Goal: Information Seeking & Learning: Check status

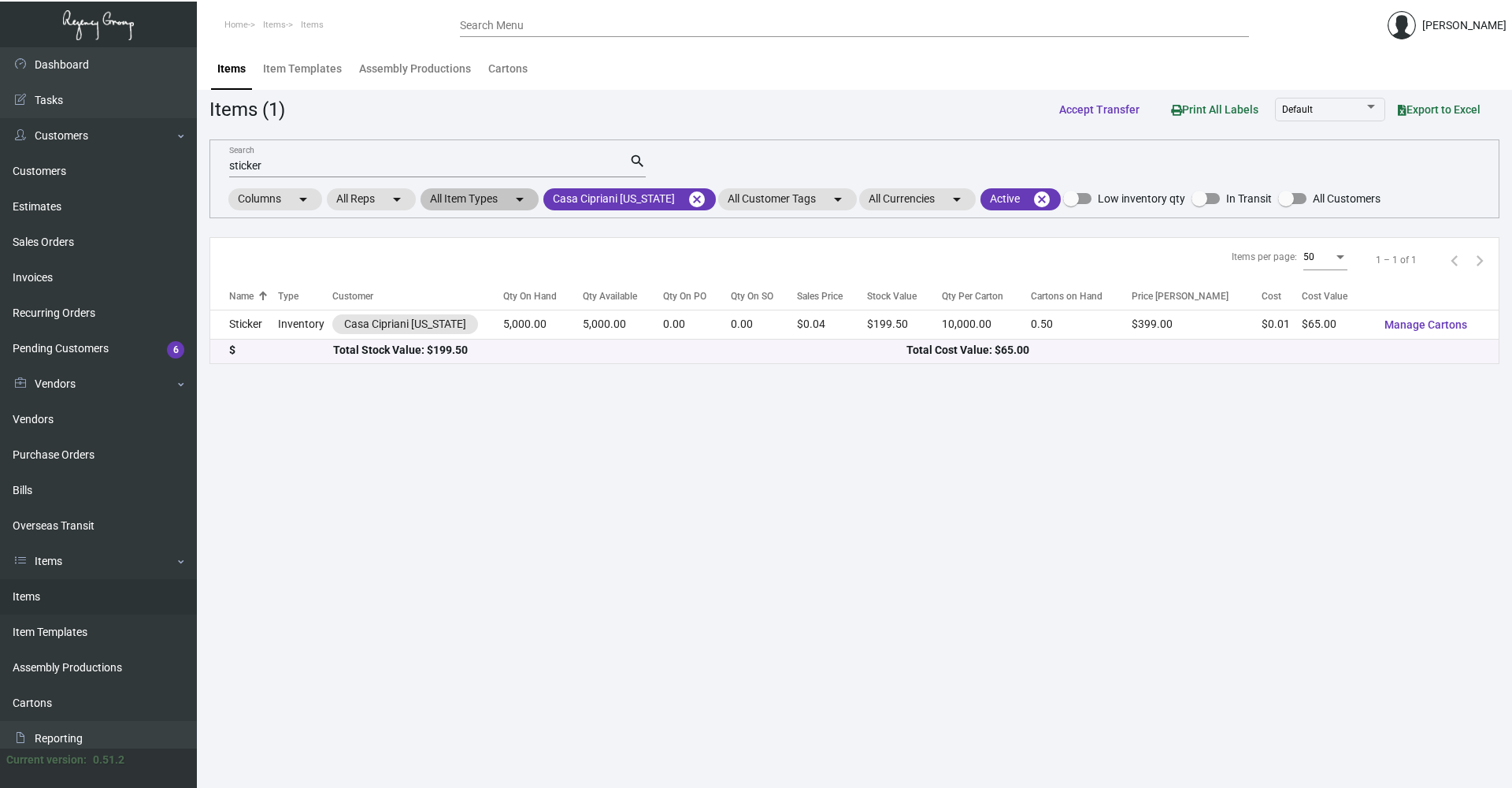
scroll to position [78, 0]
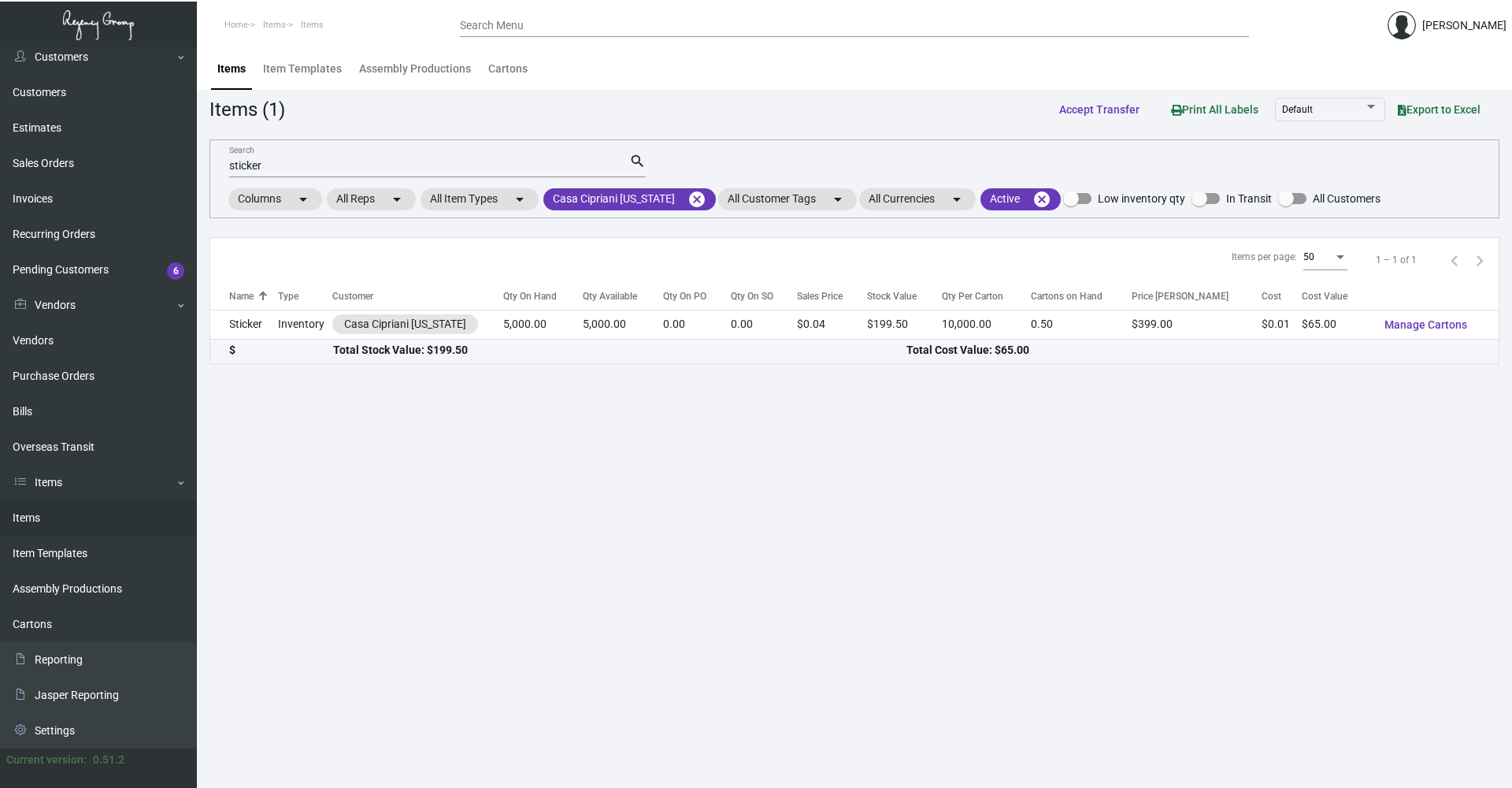
click at [320, 165] on input "sticker" at bounding box center [429, 166] width 400 height 13
click at [693, 195] on mat-icon "cancel" at bounding box center [697, 200] width 19 height 19
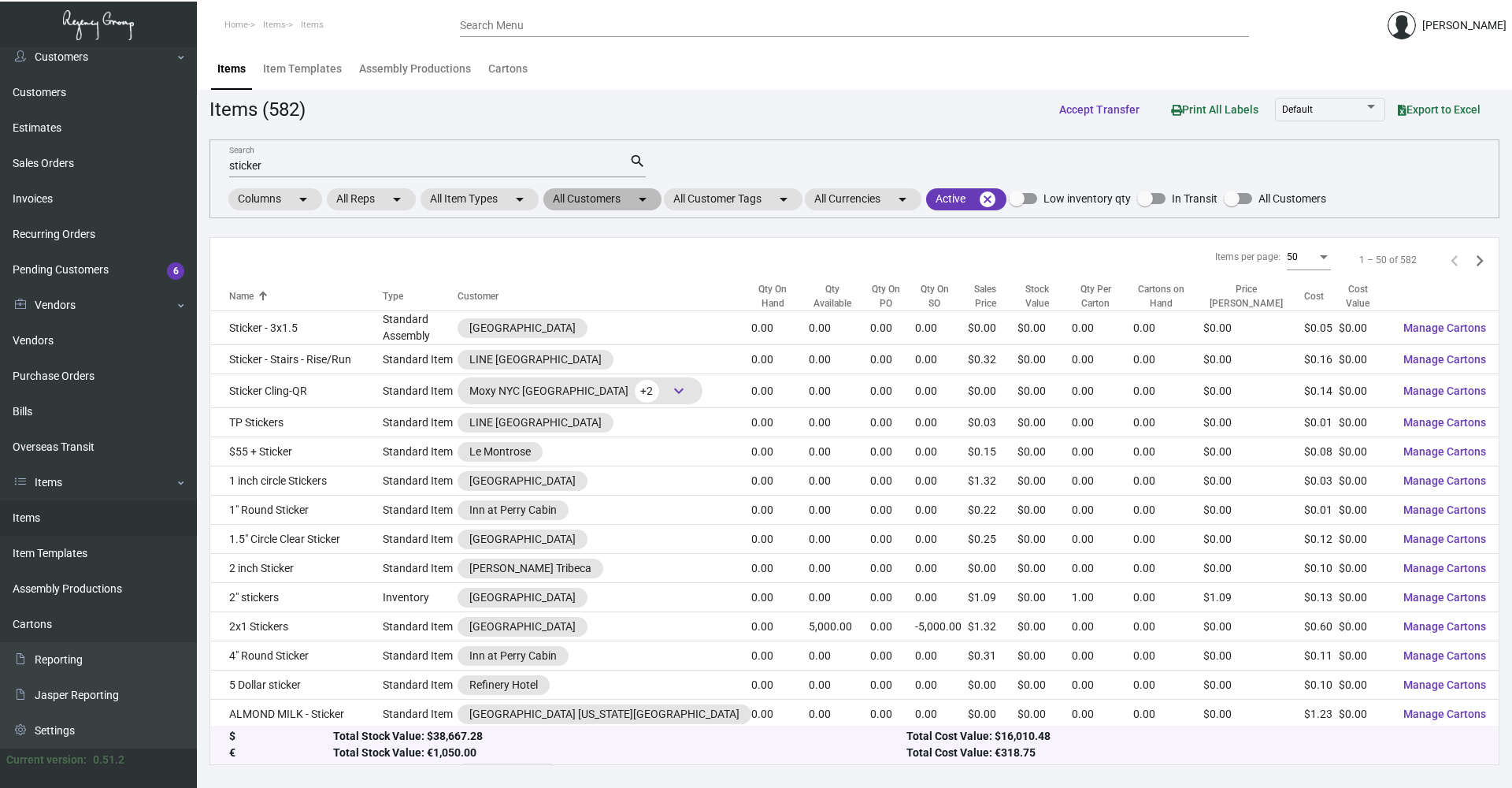
click at [598, 201] on mat-chip "All Customers arrow_drop_down" at bounding box center [602, 200] width 118 height 22
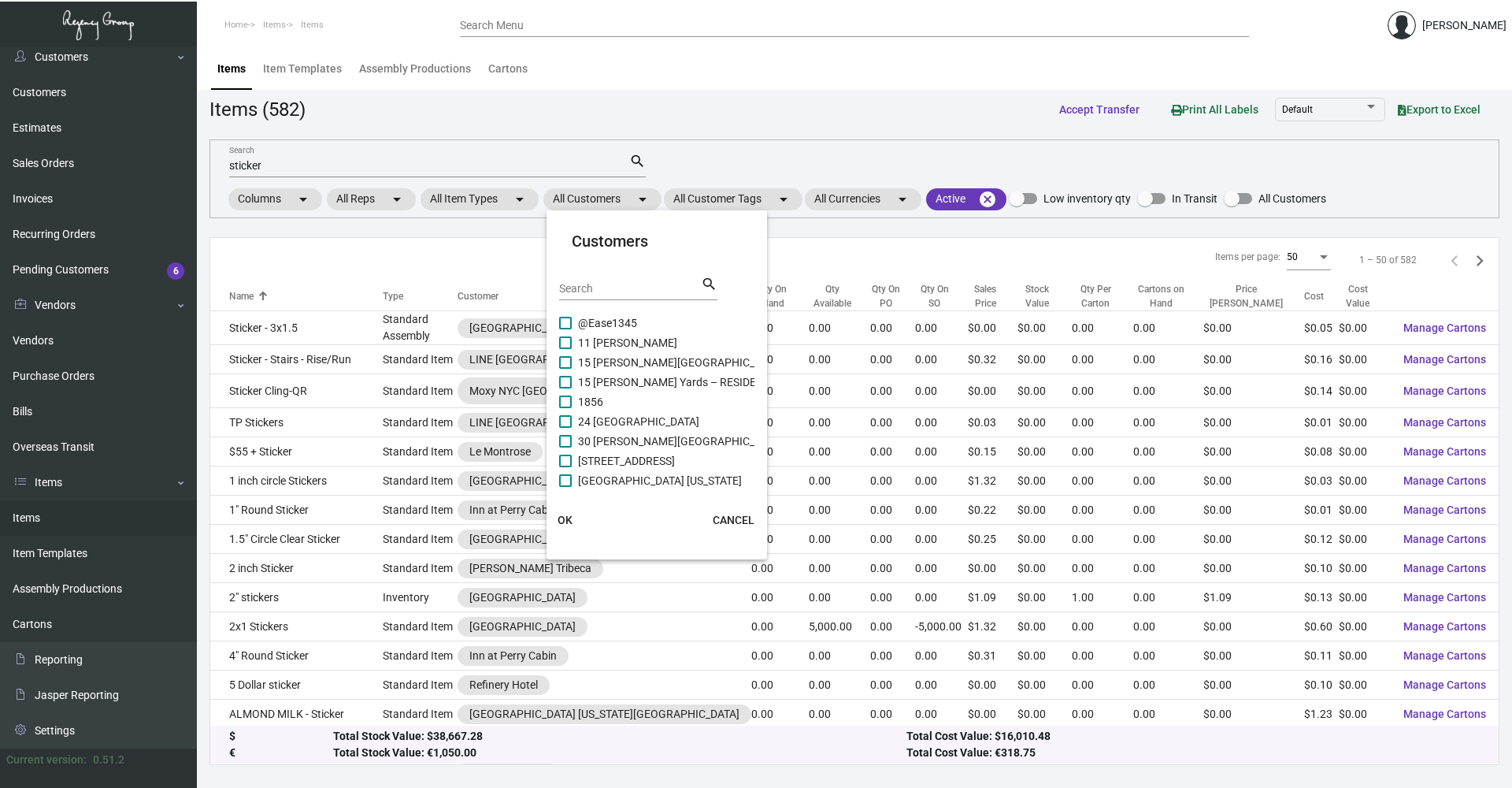
click at [470, 177] on div at bounding box center [756, 394] width 1512 height 788
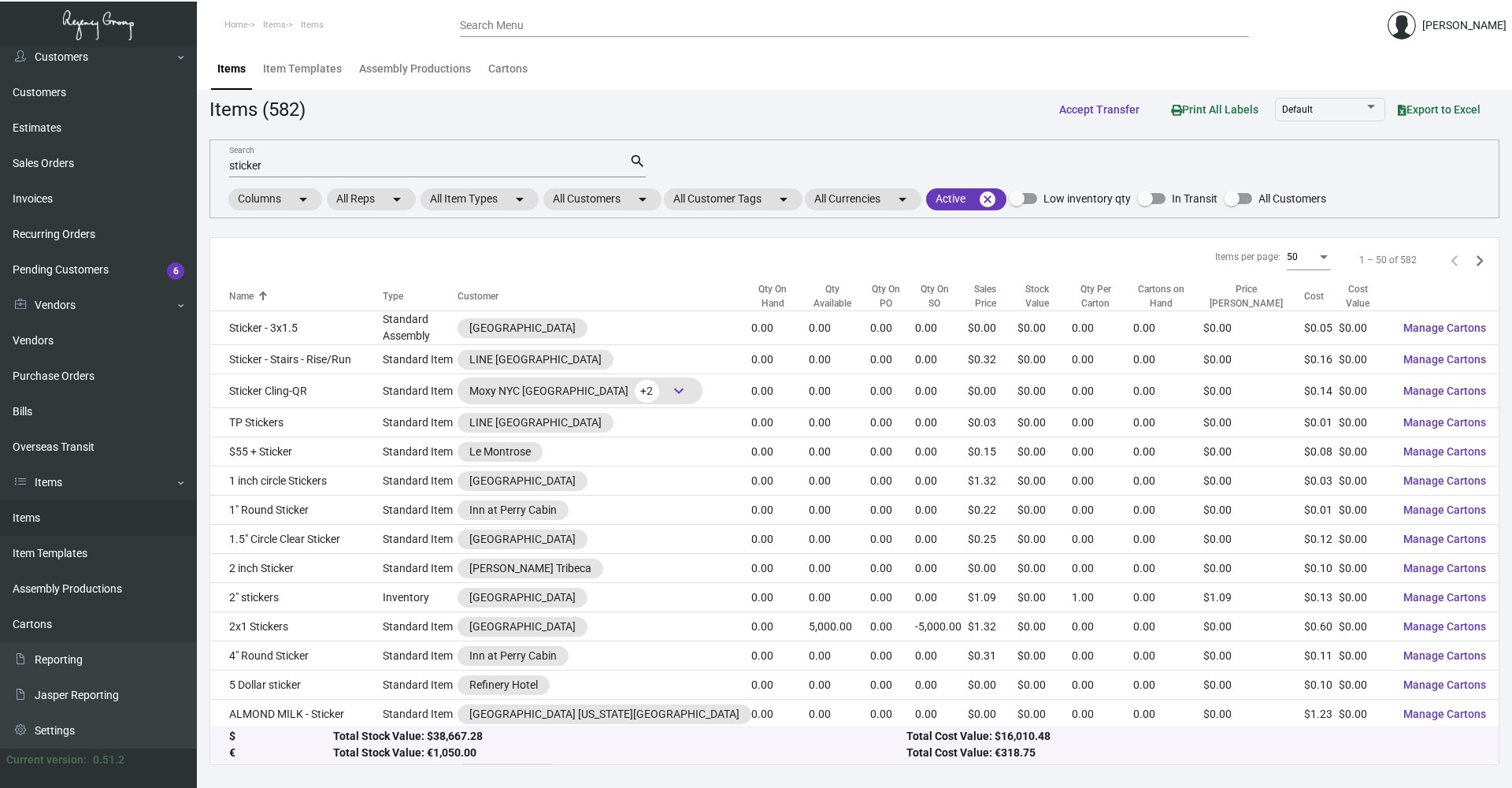
drag, startPoint x: 401, startPoint y: 176, endPoint x: 391, endPoint y: 174, distance: 10.2
click at [391, 174] on div "sticker Search" at bounding box center [429, 165] width 400 height 25
drag, startPoint x: 341, startPoint y: 169, endPoint x: 176, endPoint y: 183, distance: 165.6
click at [180, 188] on div "Dashboard Dashboard Tasks Customers Customers Estimates Sales Orders Invoices R…" at bounding box center [756, 417] width 1512 height 740
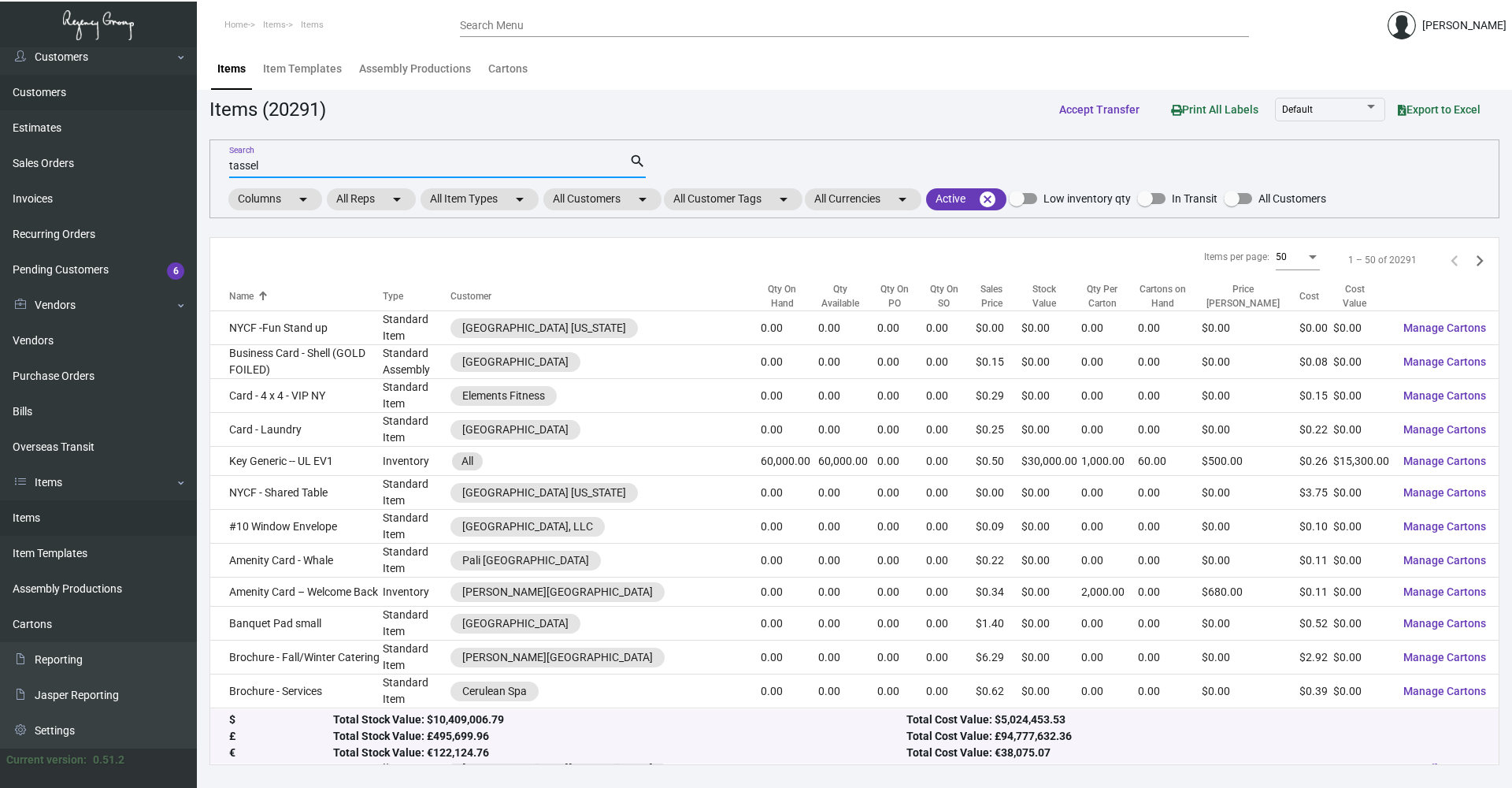
type input "tassel"
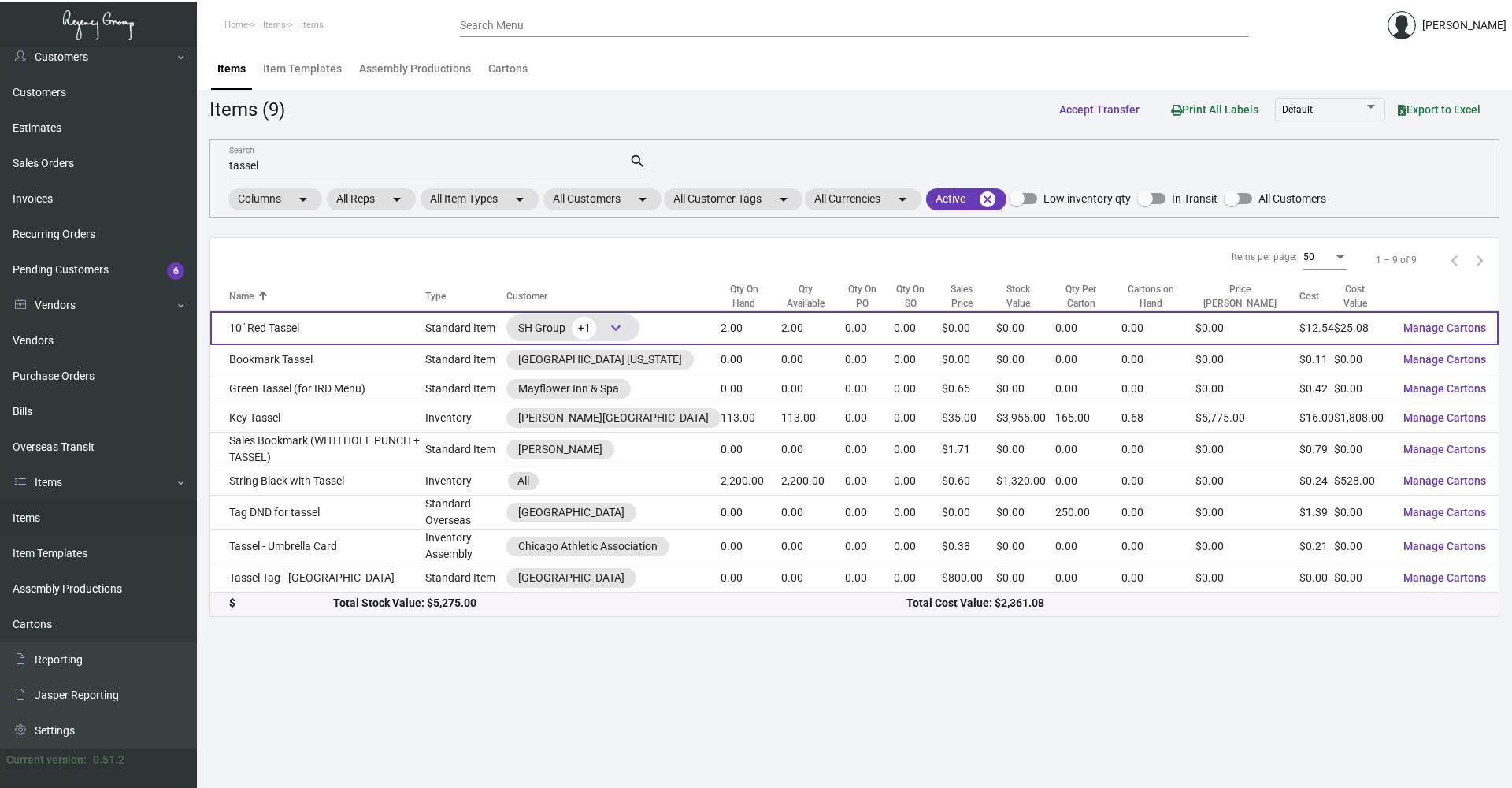
click at [388, 333] on td "10" Red Tassel" at bounding box center [318, 328] width 215 height 34
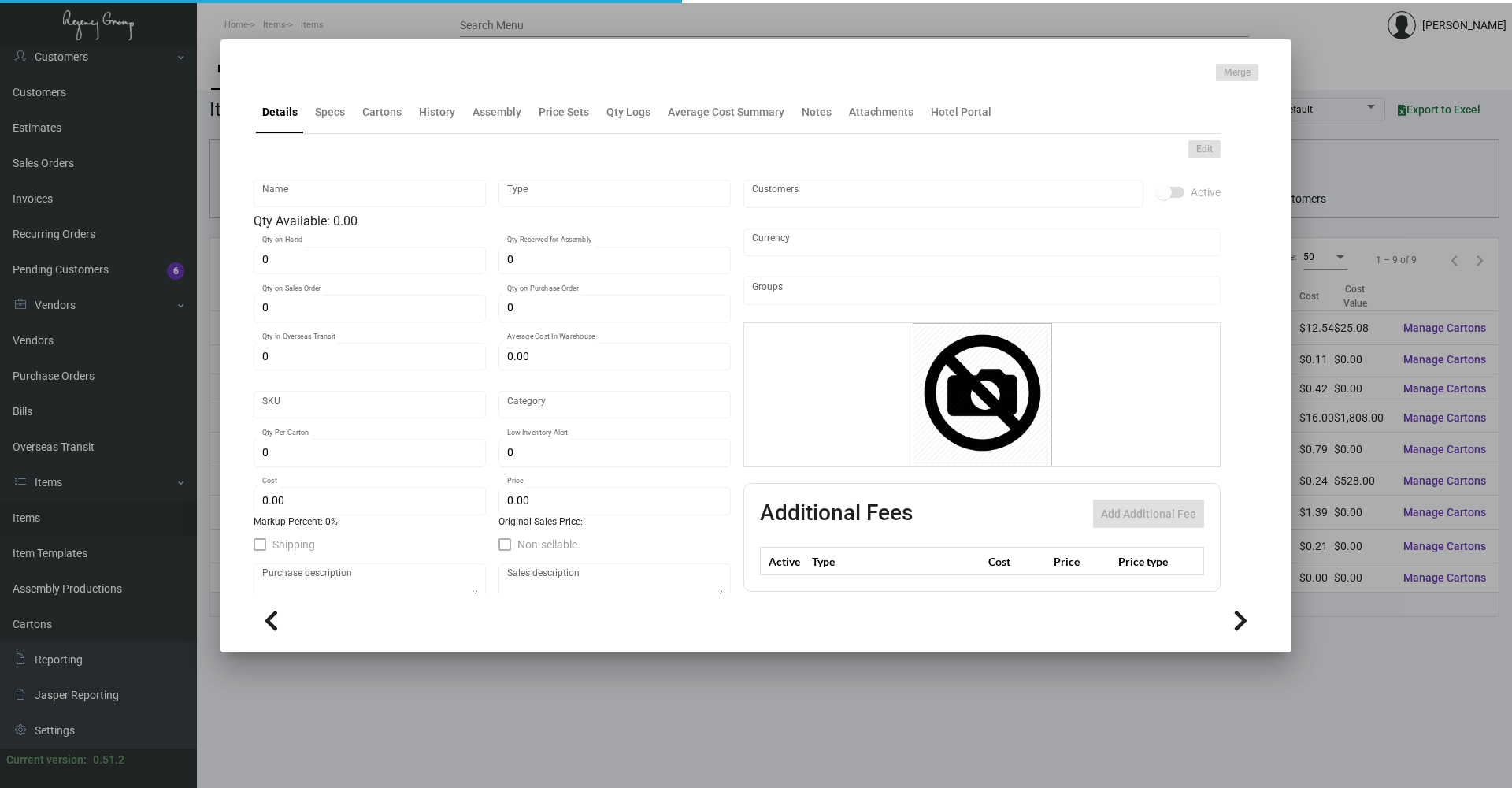
type input "10" Red Tassel"
type input "Standard Item"
type input "2"
type input "$ 0.00"
type input "Standard"
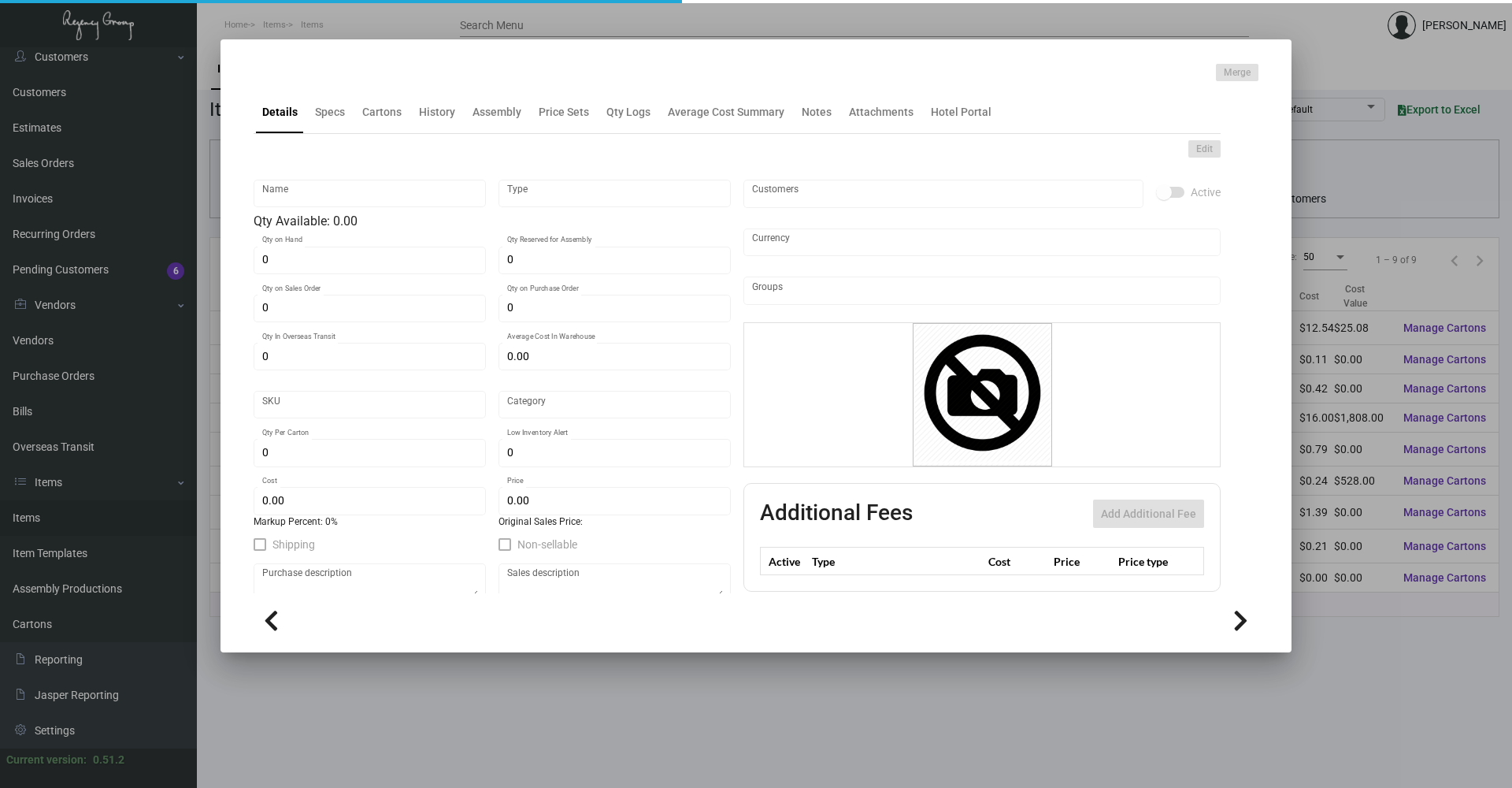
type input "$ 12.54"
type input "$ 0.00"
checkbox input "true"
type input "United States Dollar $"
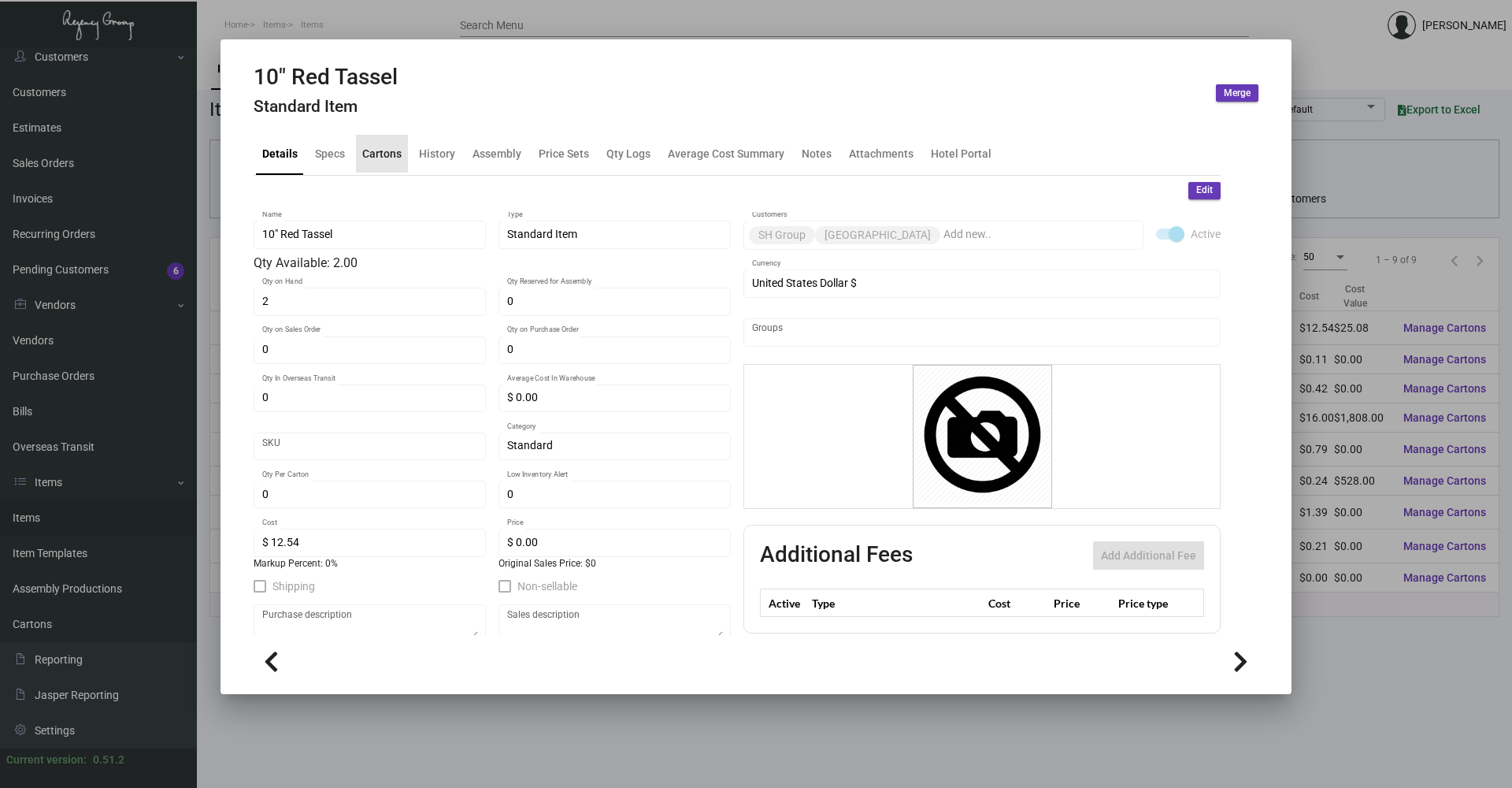
click at [378, 156] on div "Cartons" at bounding box center [382, 153] width 39 height 16
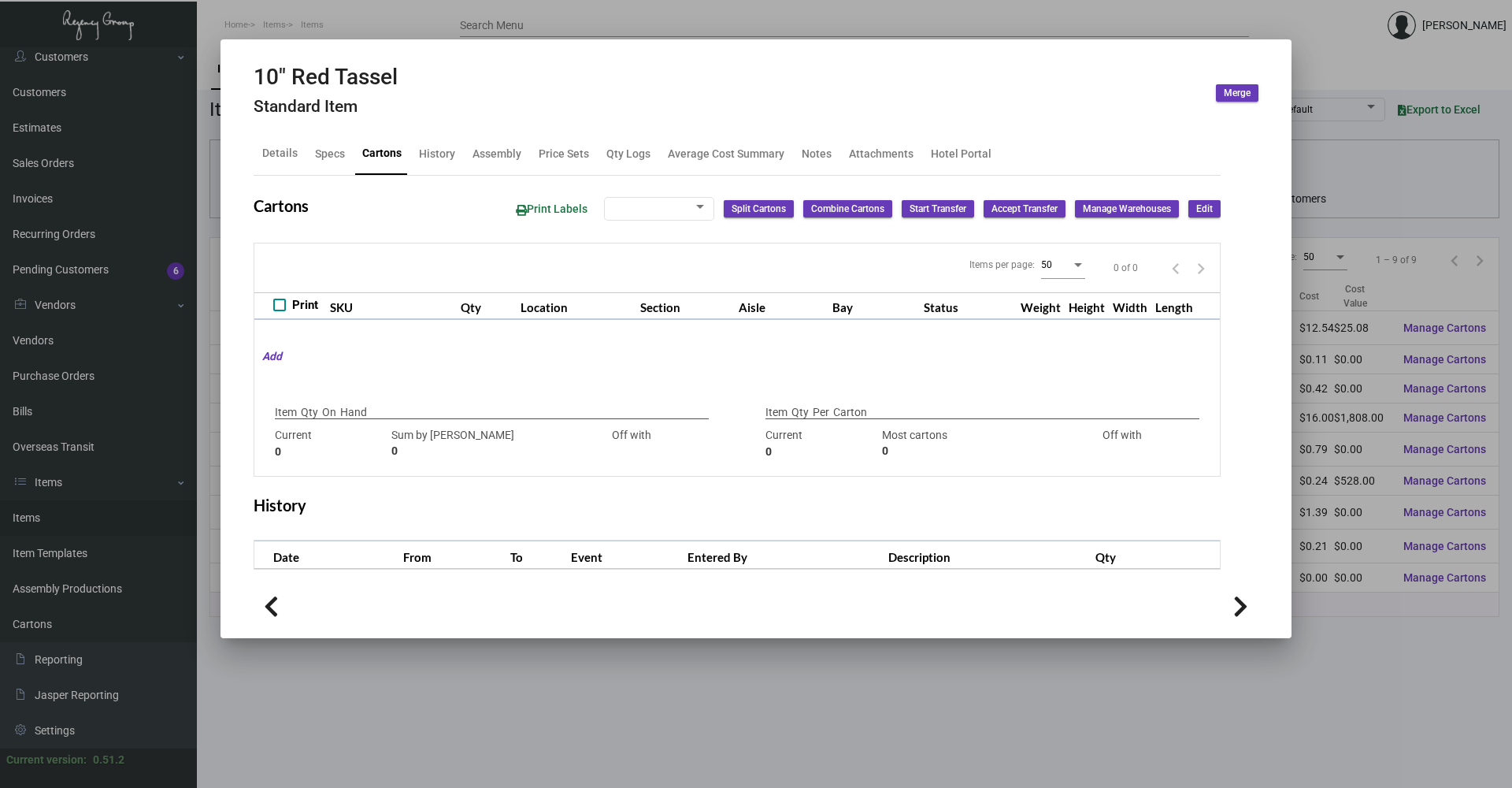
checkbox input "true"
type input "2"
type input "+2"
type input "0"
click at [326, 160] on div "Specs" at bounding box center [330, 153] width 30 height 16
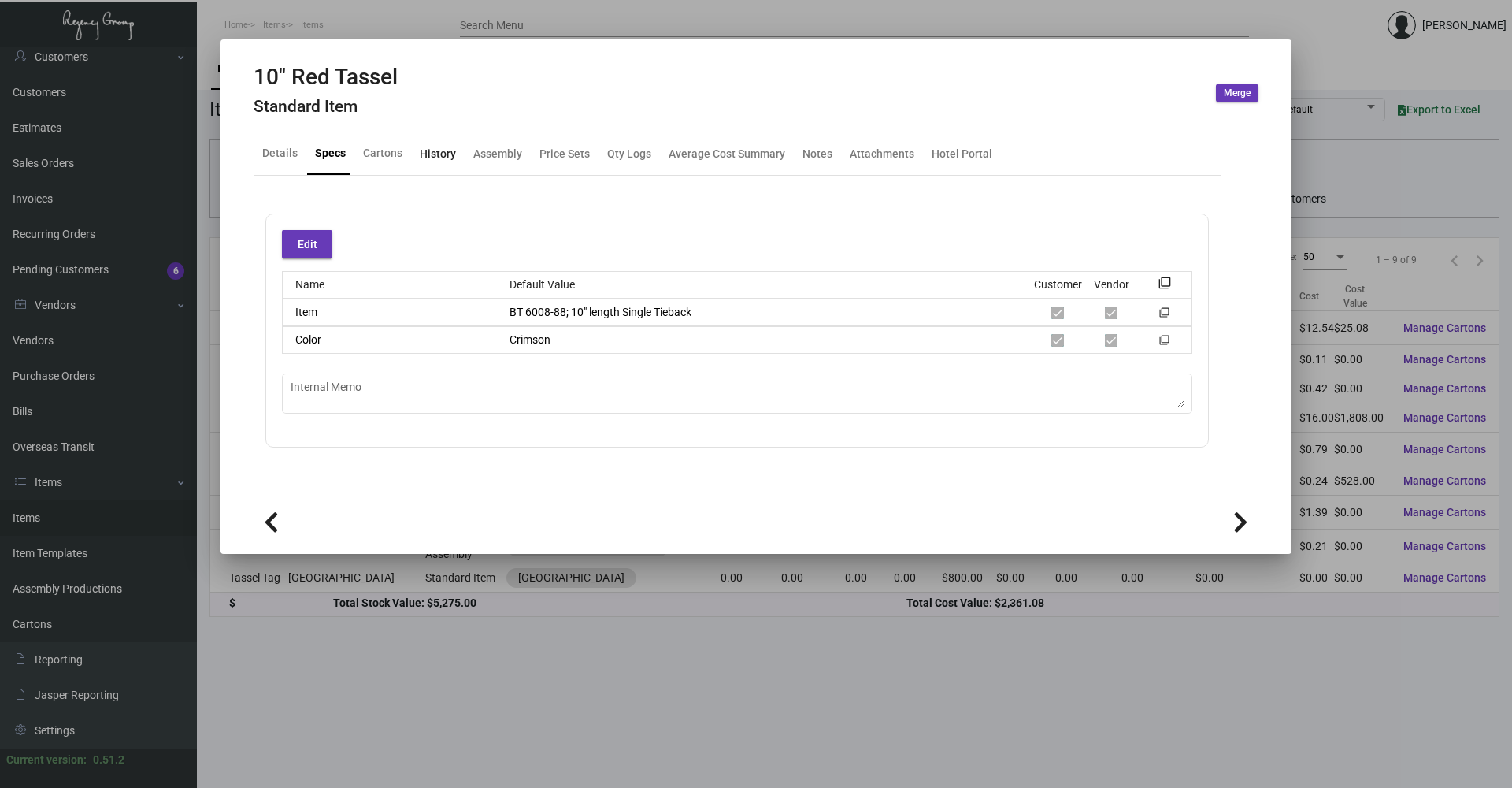
click at [419, 154] on div "History" at bounding box center [437, 153] width 36 height 16
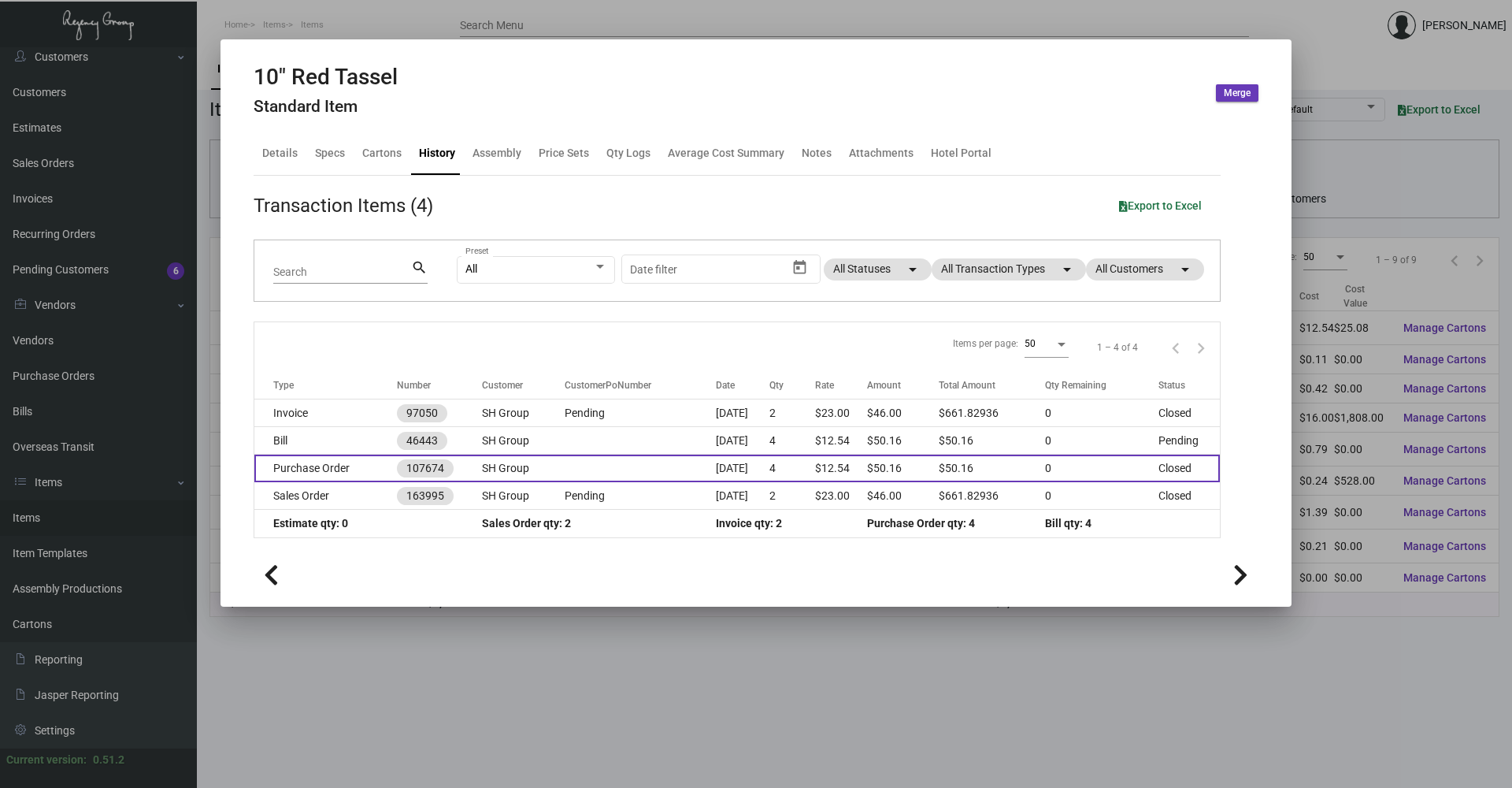
click at [564, 466] on td at bounding box center [639, 468] width 151 height 27
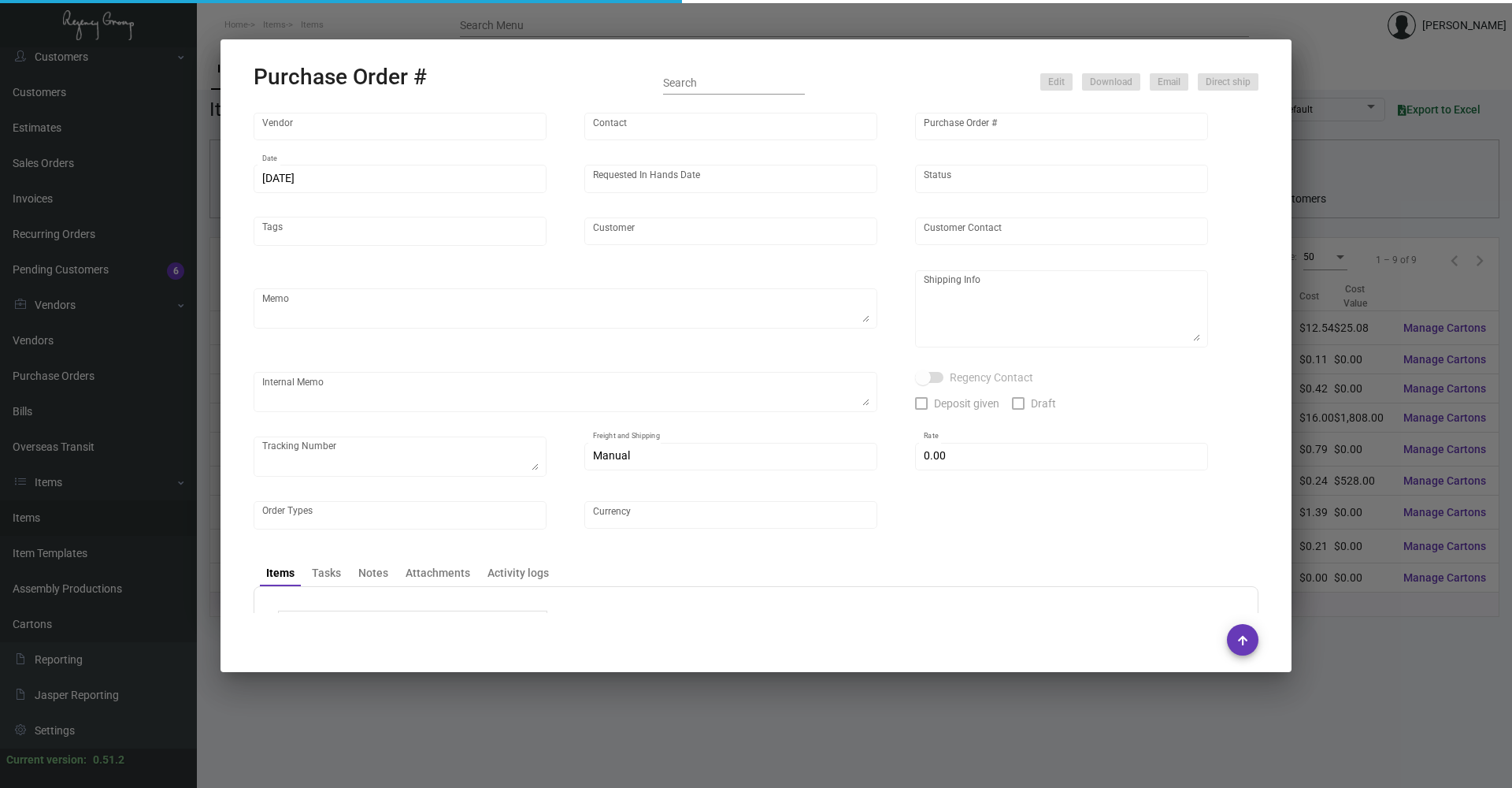
type input "Belagio Enterprises, Inc"
type input "[PERSON_NAME]"
type input "107674"
type input "[DATE]"
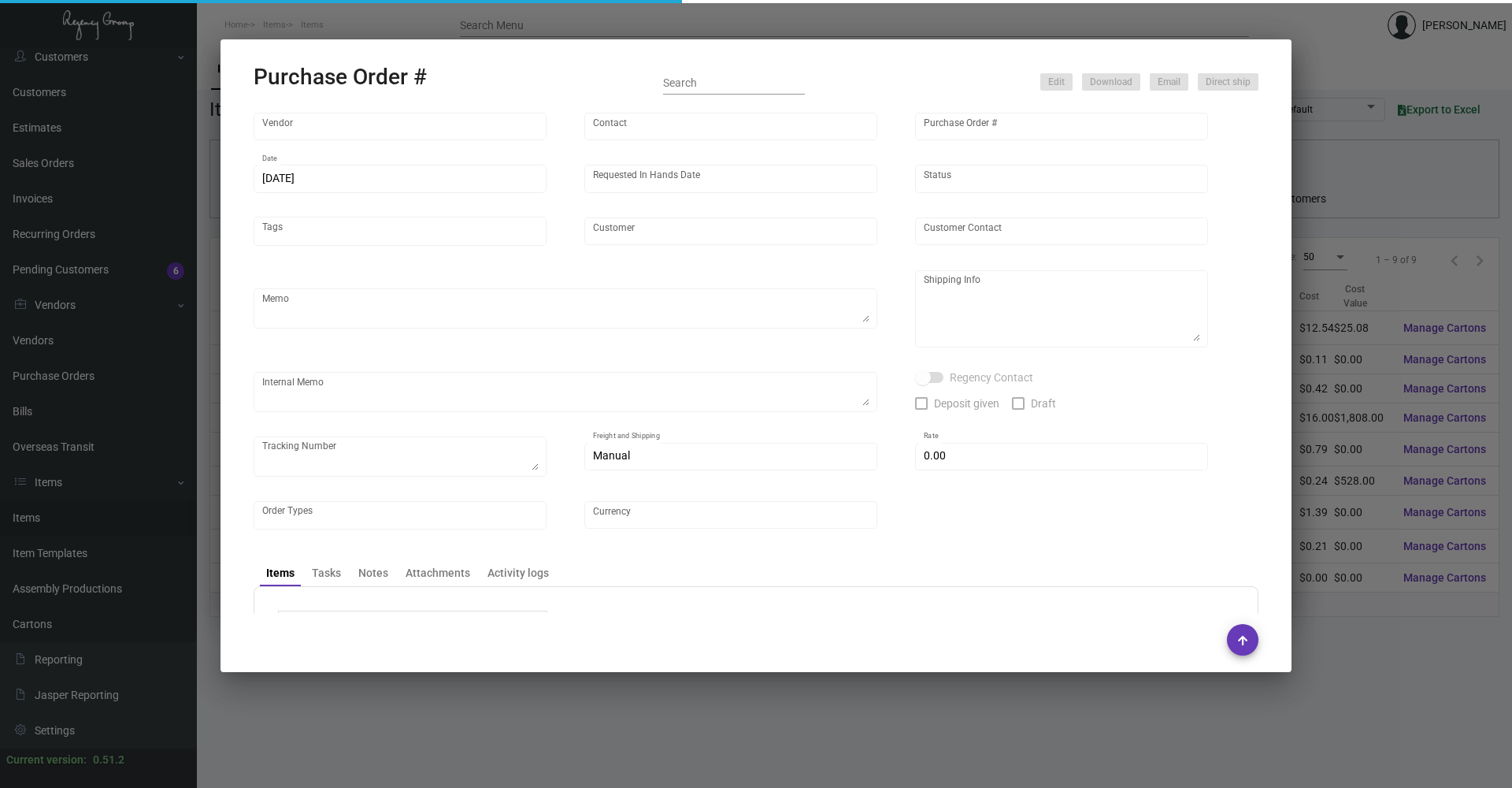
type input "SH Group"
type textarea "When ready to ship, contact: [EMAIL_ADDRESS][DOMAIN_NAME] for all shipments UPS…"
type textarea "Regency Group [GEOGRAPHIC_DATA] - [PERSON_NAME] [STREET_ADDRESS][US_STATE]"
type textarea "For Baccarat [PERSON_NAME]; shipping to NY office first. [DATE] - Package recei…"
checkbox input "true"
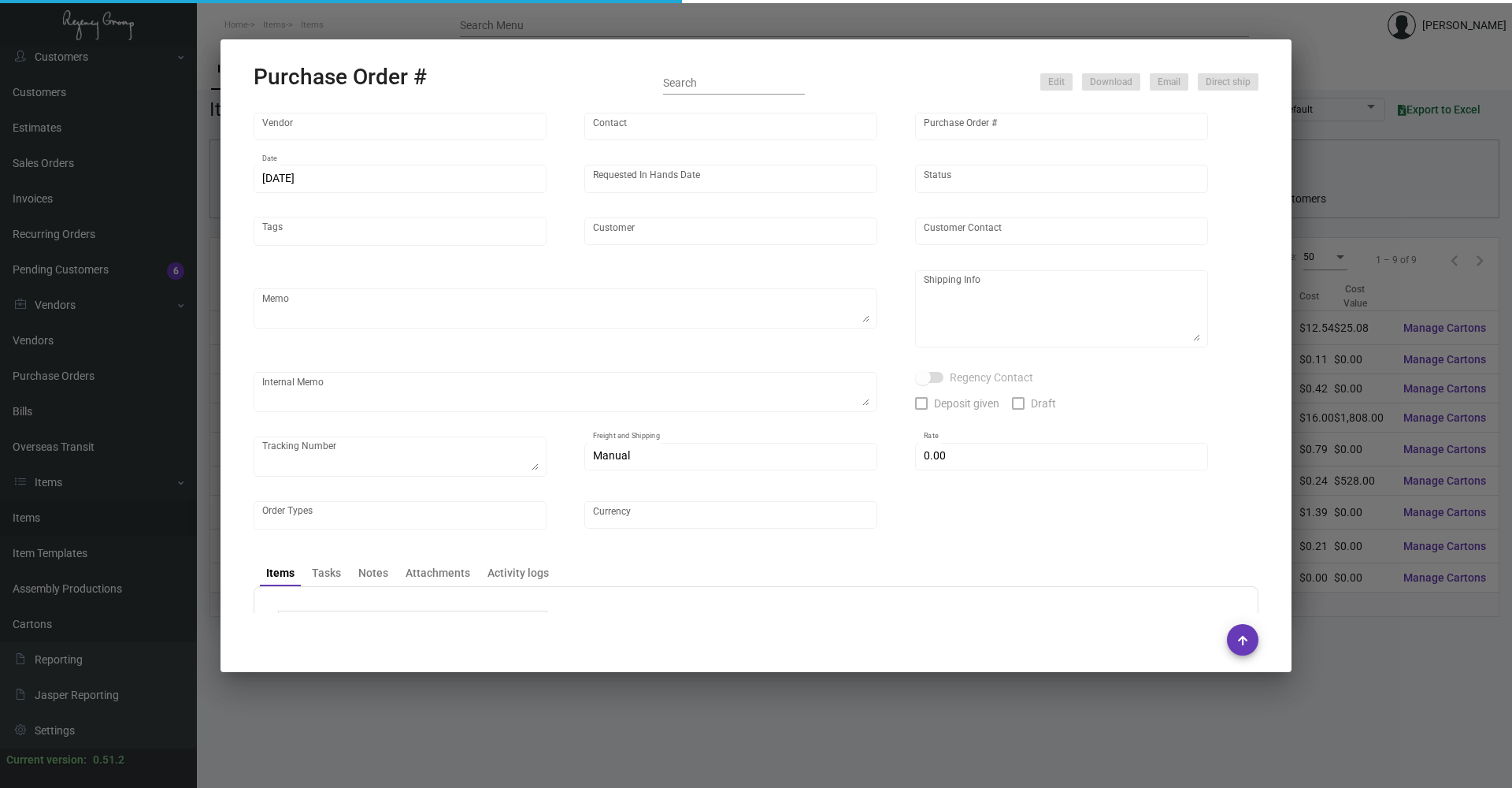
checkbox input "true"
type input "$ 0.00"
type input "United States Dollar $"
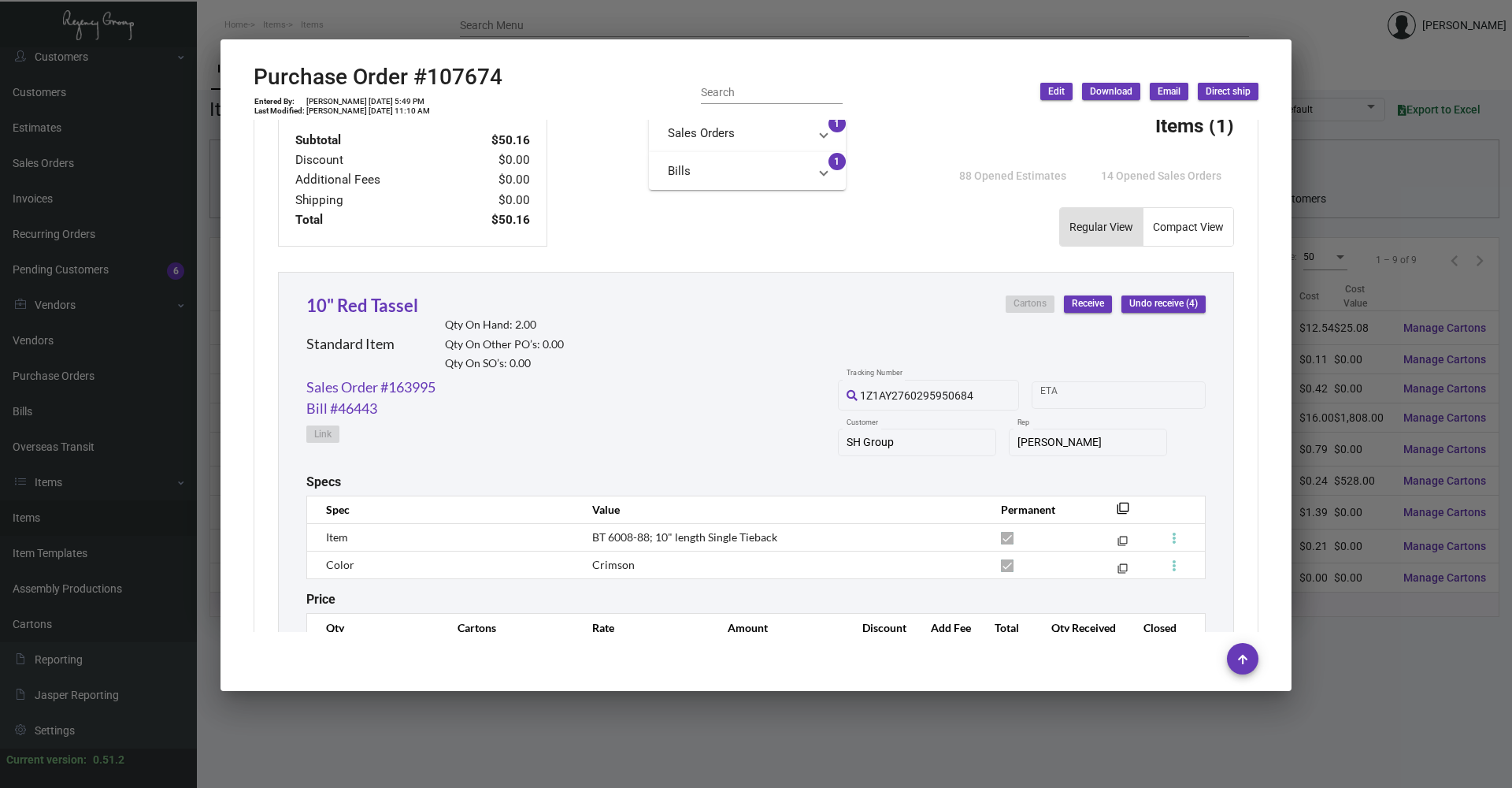
scroll to position [675, 0]
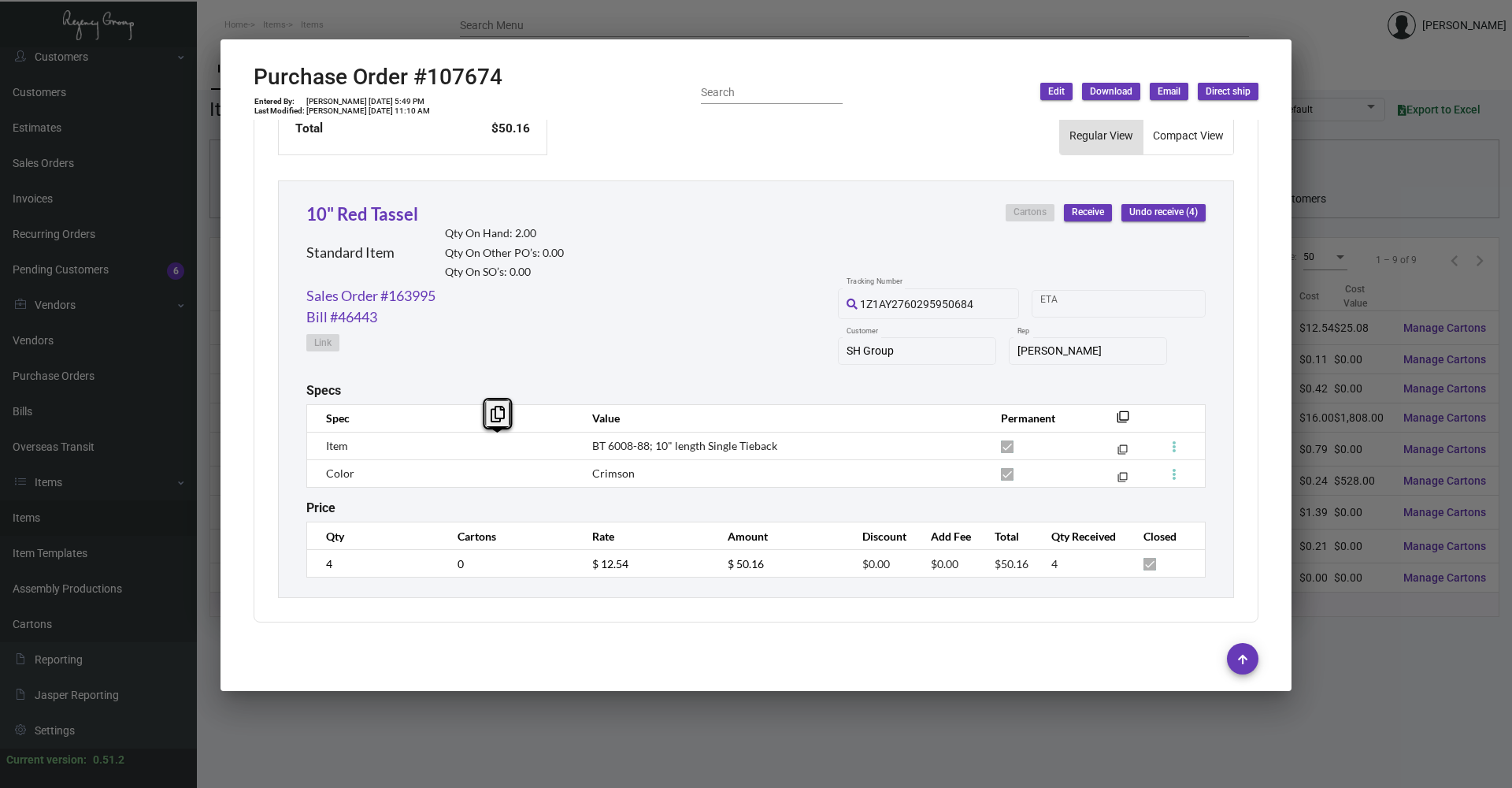
copy tr "BT 6008-88"
drag, startPoint x: 645, startPoint y: 445, endPoint x: 540, endPoint y: 451, distance: 105.2
click at [540, 451] on tr "Item BT 6008-88; 10" length Single Tieback filter_none" at bounding box center [756, 445] width 898 height 27
click at [791, 446] on td "BT 6008-88; 10" length Single Tieback" at bounding box center [780, 445] width 408 height 27
copy tr "BT 6008-88; 10" length Single Tieback"
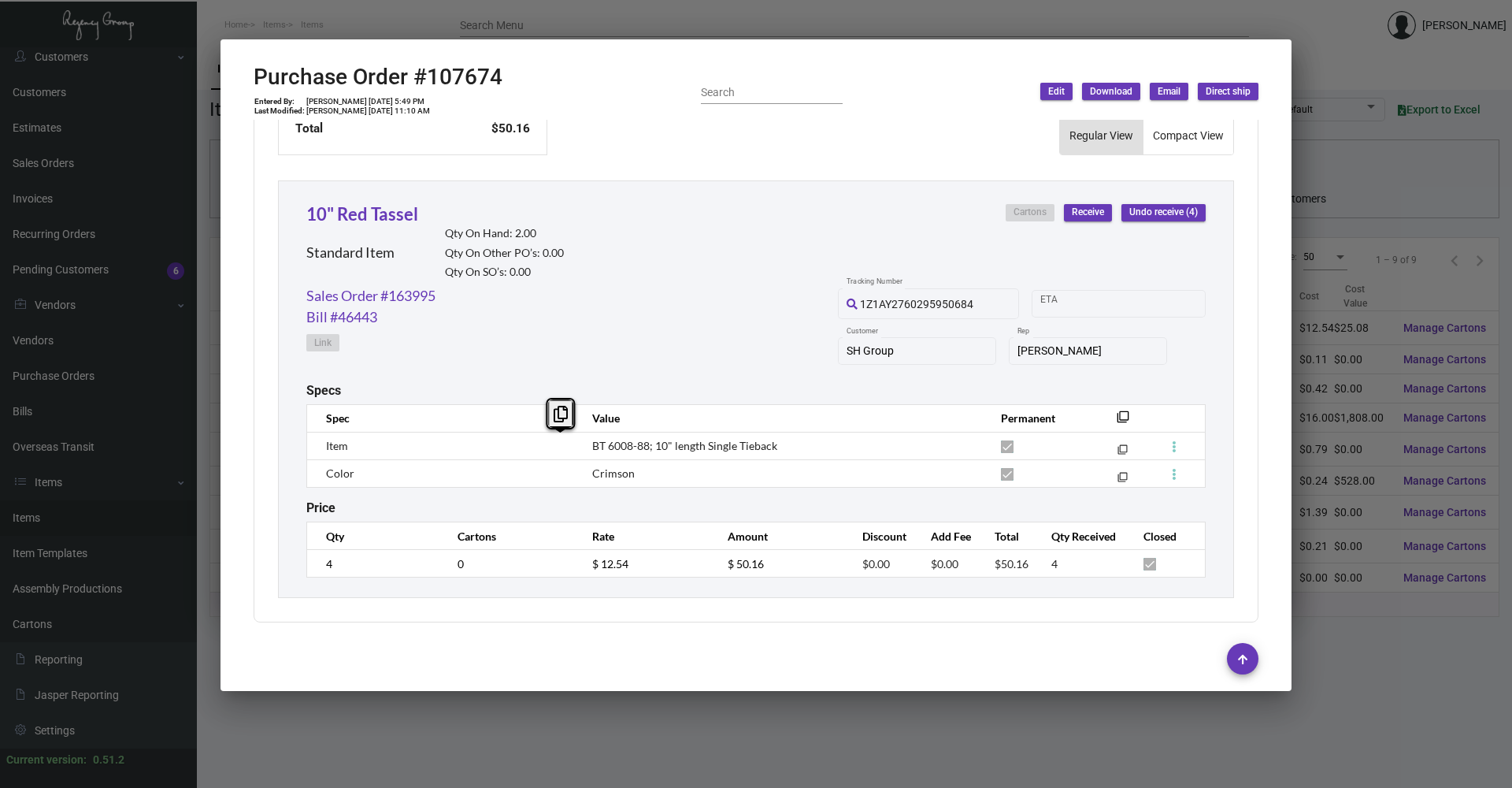
drag, startPoint x: 782, startPoint y: 447, endPoint x: 568, endPoint y: 448, distance: 214.0
click at [568, 448] on tr "Item BT 6008-88; 10" length Single Tieback filter_none" at bounding box center [756, 445] width 898 height 27
click at [1343, 29] on div at bounding box center [756, 394] width 1512 height 788
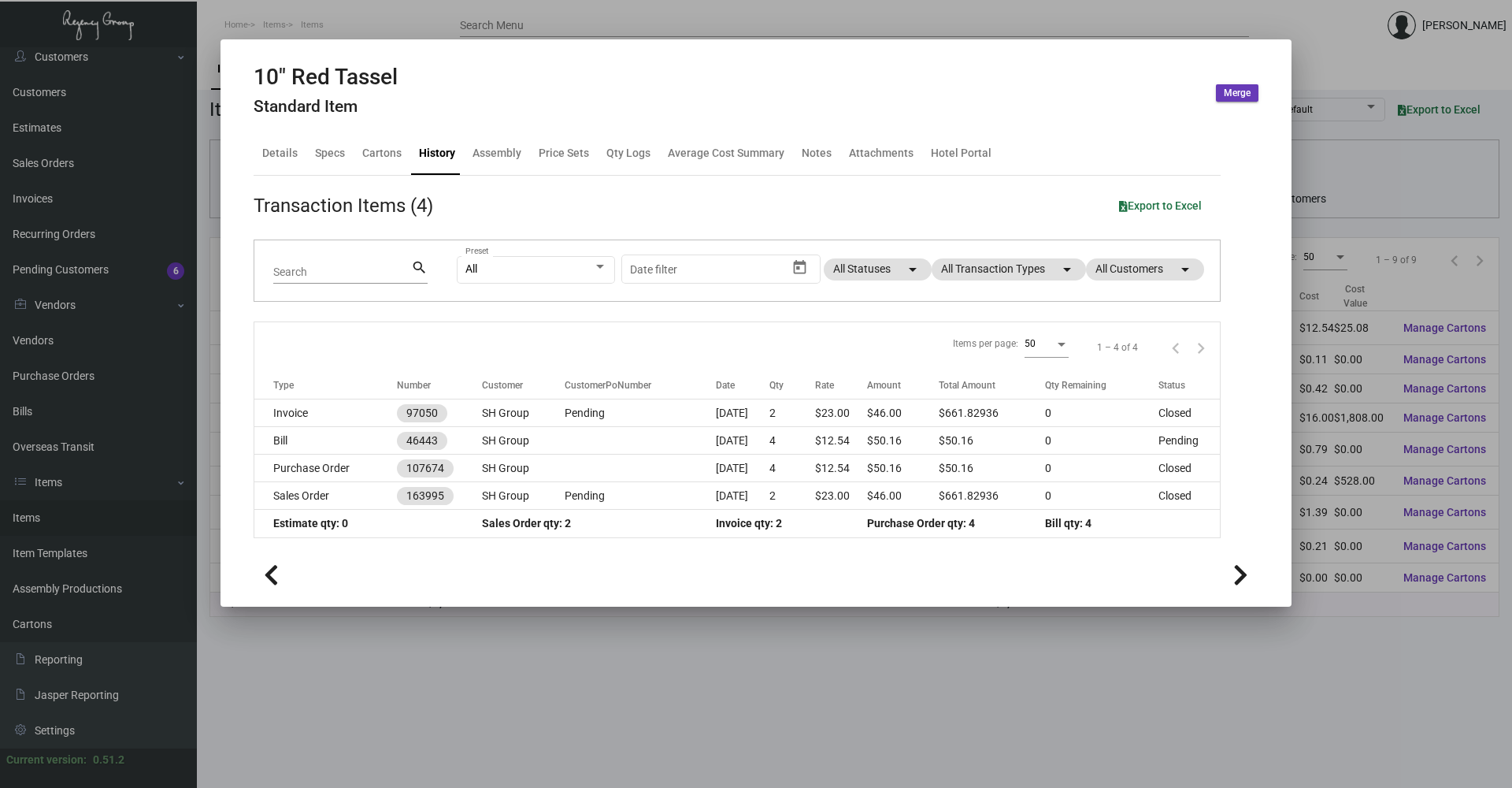
click at [1353, 55] on div at bounding box center [756, 394] width 1512 height 788
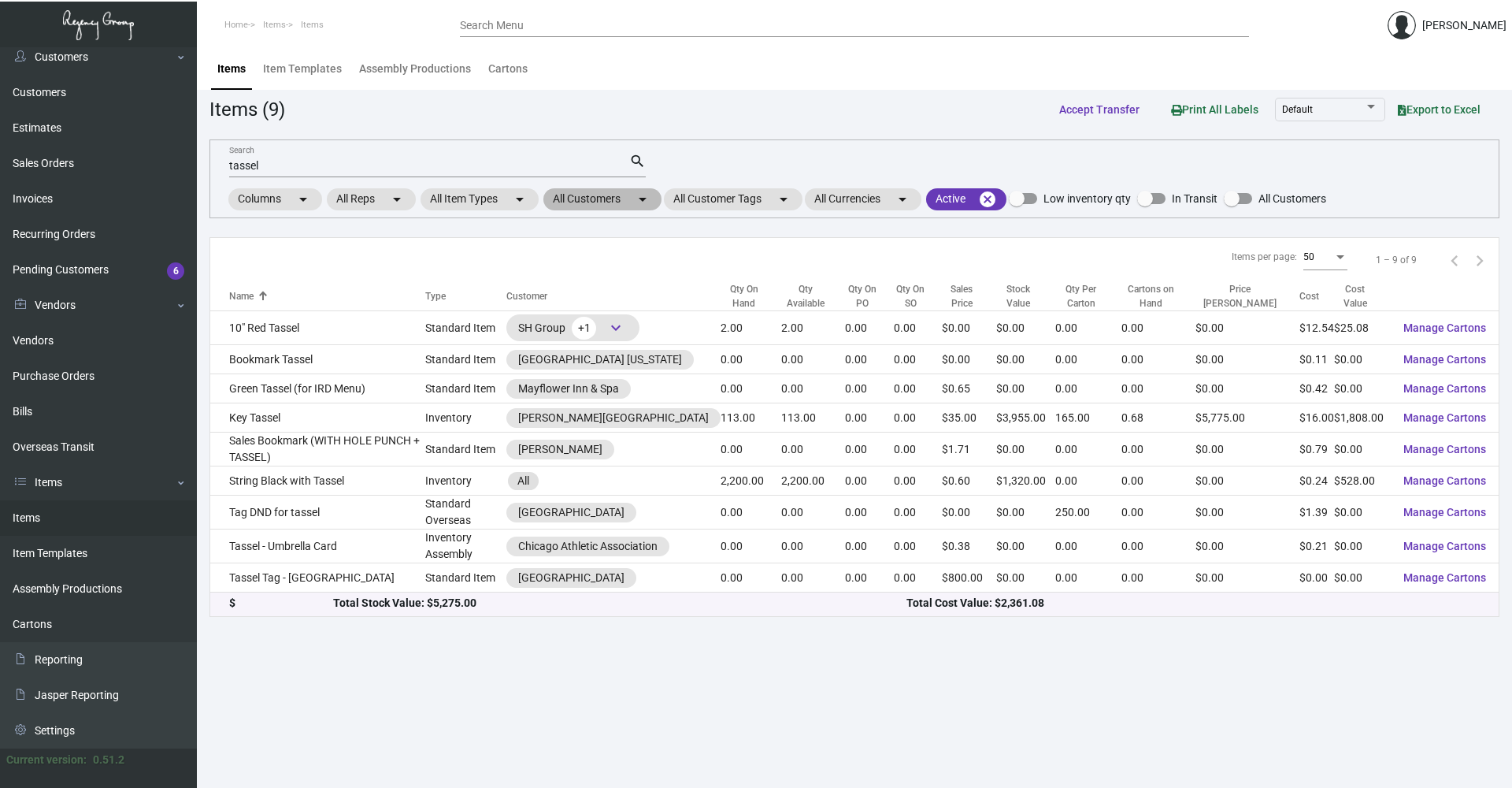
click at [625, 203] on mat-chip "All Customers arrow_drop_down" at bounding box center [602, 200] width 118 height 22
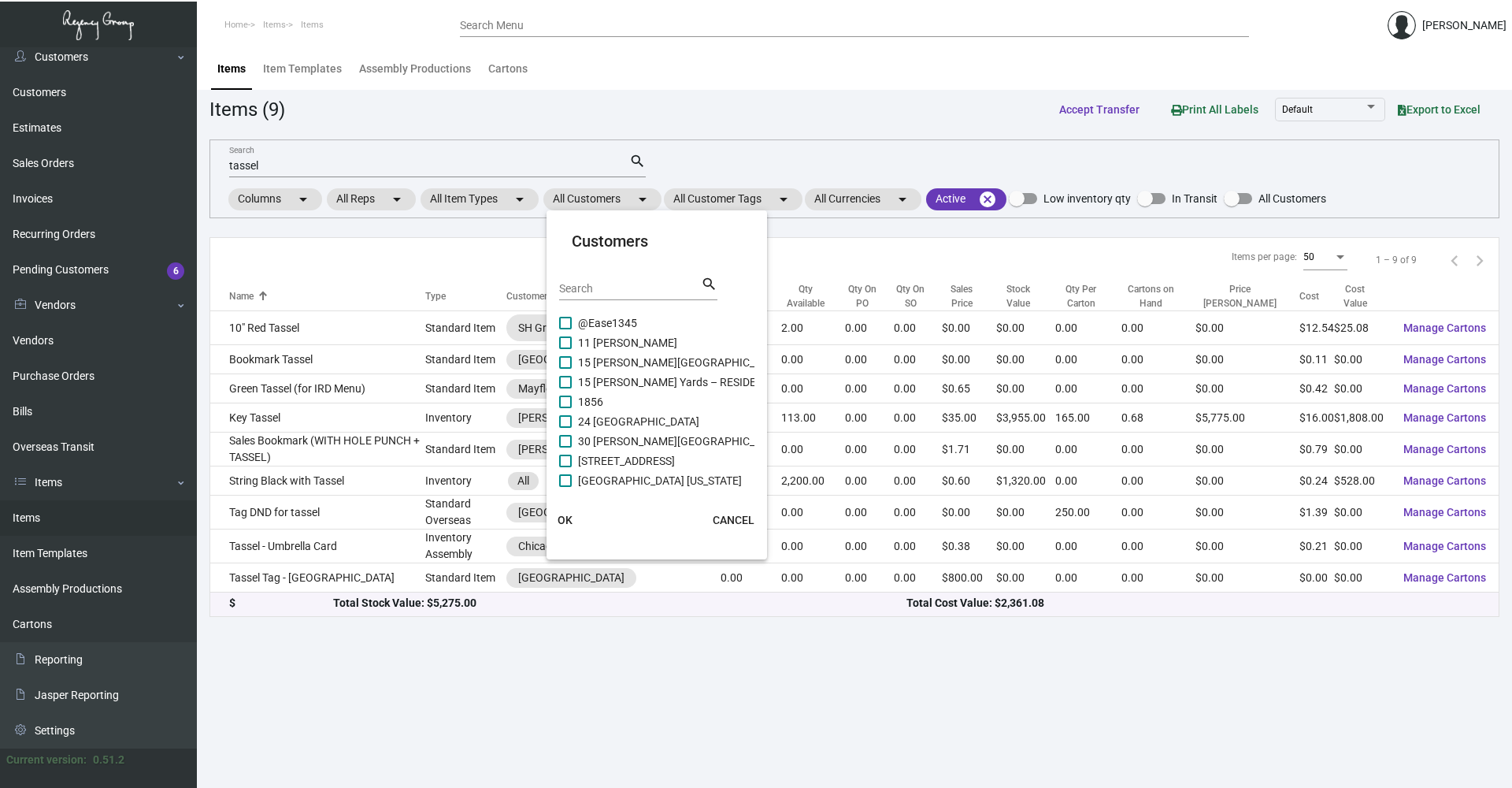
click at [626, 291] on input "Search" at bounding box center [630, 289] width 141 height 13
click at [470, 678] on div at bounding box center [756, 394] width 1512 height 788
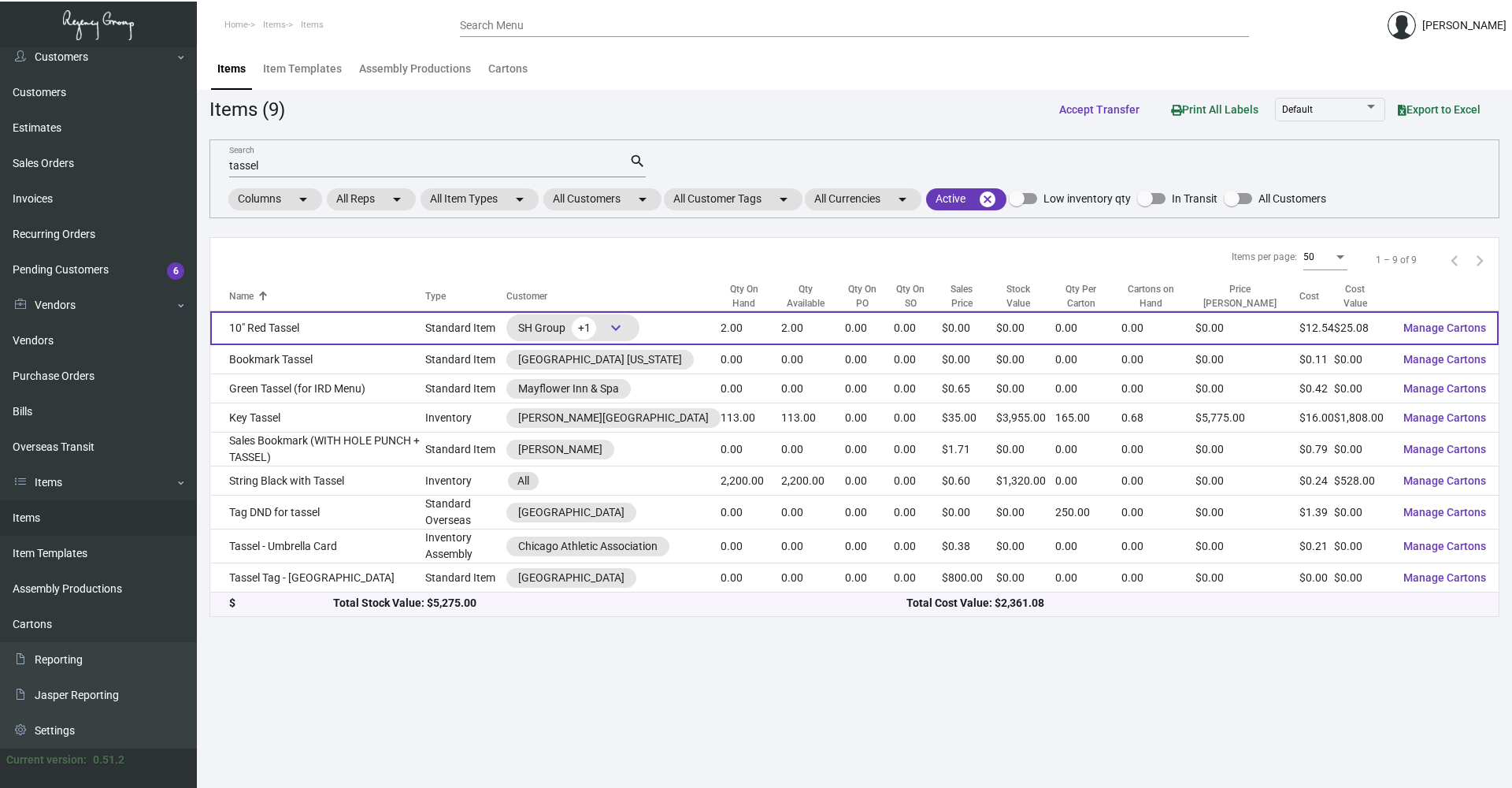
click at [389, 329] on td "10" Red Tassel" at bounding box center [318, 328] width 215 height 34
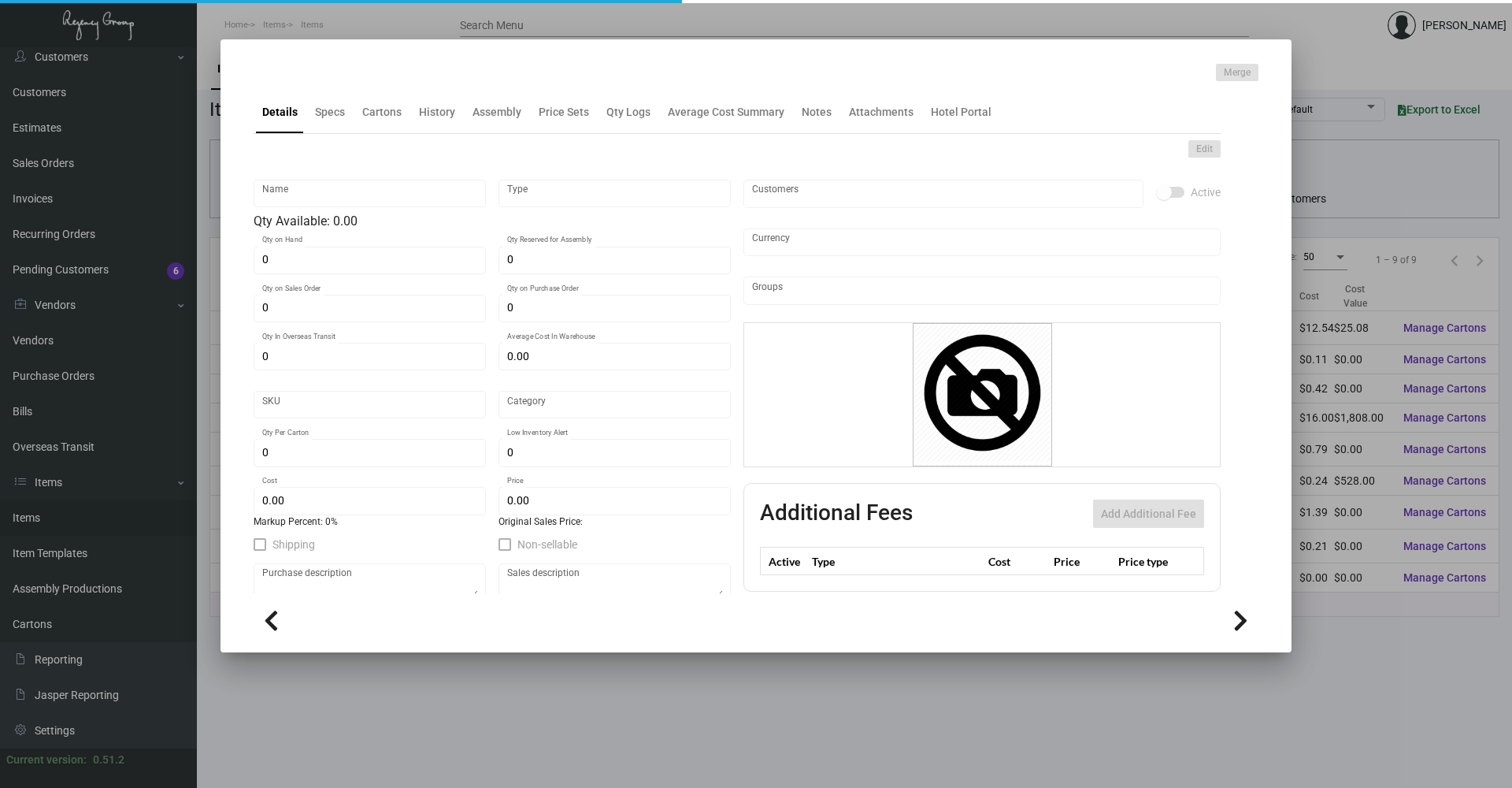
type input "10" Red Tassel"
type input "Standard Item"
type input "2"
type input "$ 0.00"
type input "Standard"
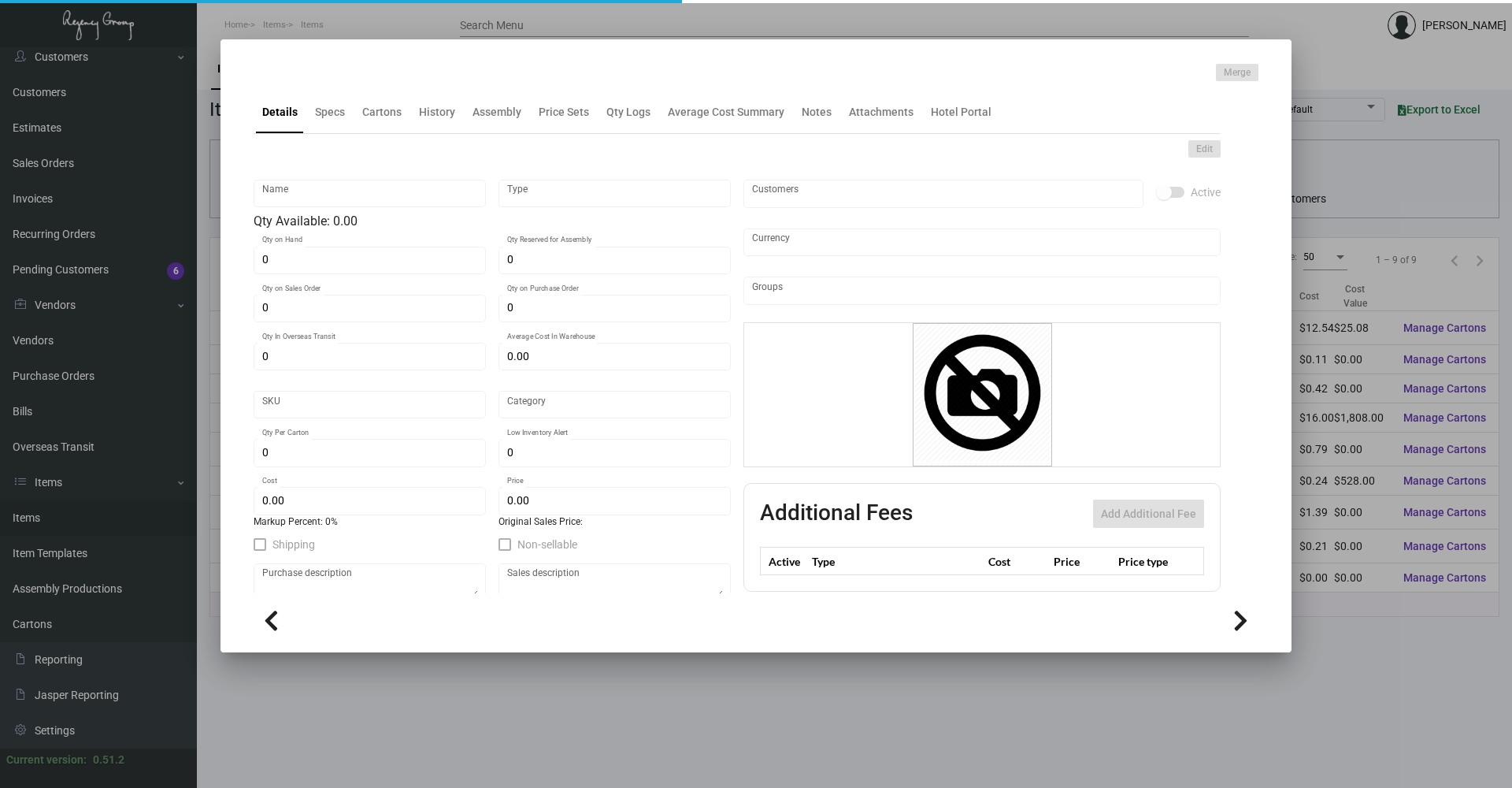
type input "$ 12.54"
type input "$ 0.00"
checkbox input "true"
type input "United States Dollar $"
click at [322, 106] on ng-component "Merge Details Specs Cartons History Assembly Price Sets Qty Logs Average Cost S…" at bounding box center [755, 356] width 1005 height 583
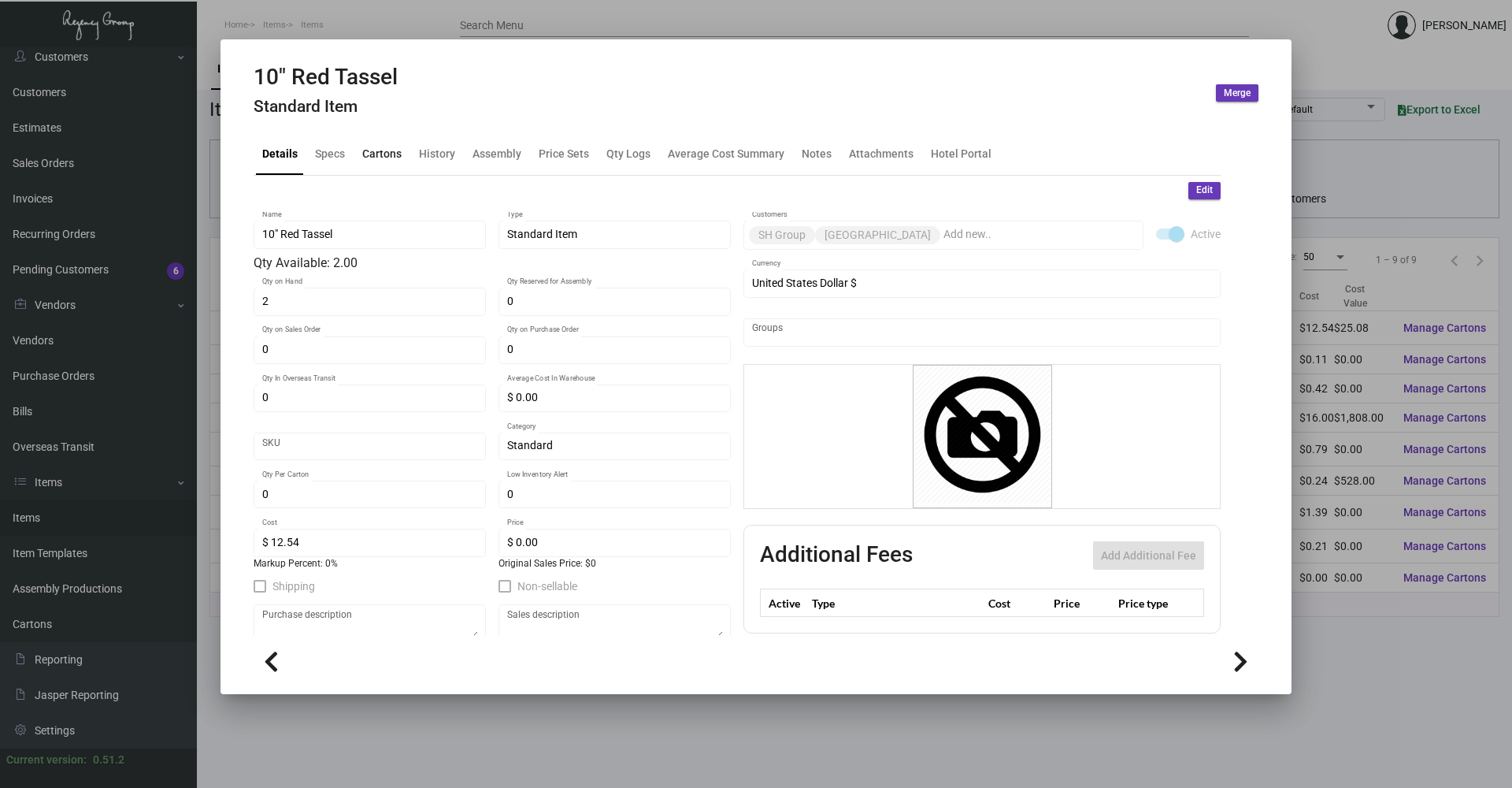
click at [393, 151] on div "Cartons" at bounding box center [382, 153] width 39 height 16
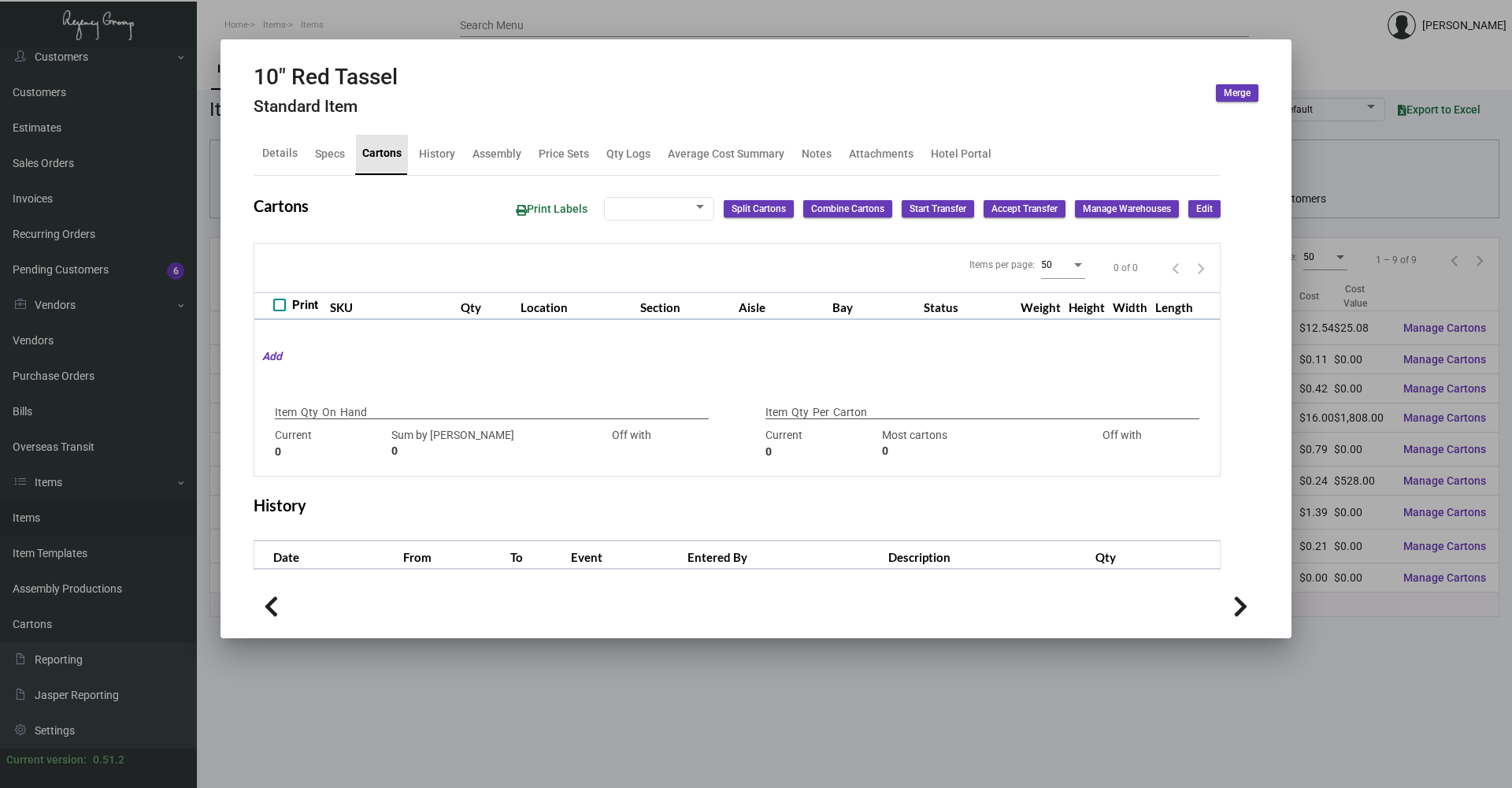
checkbox input "true"
type input "2"
type input "+2"
type input "0"
click at [420, 160] on div "History" at bounding box center [437, 153] width 36 height 16
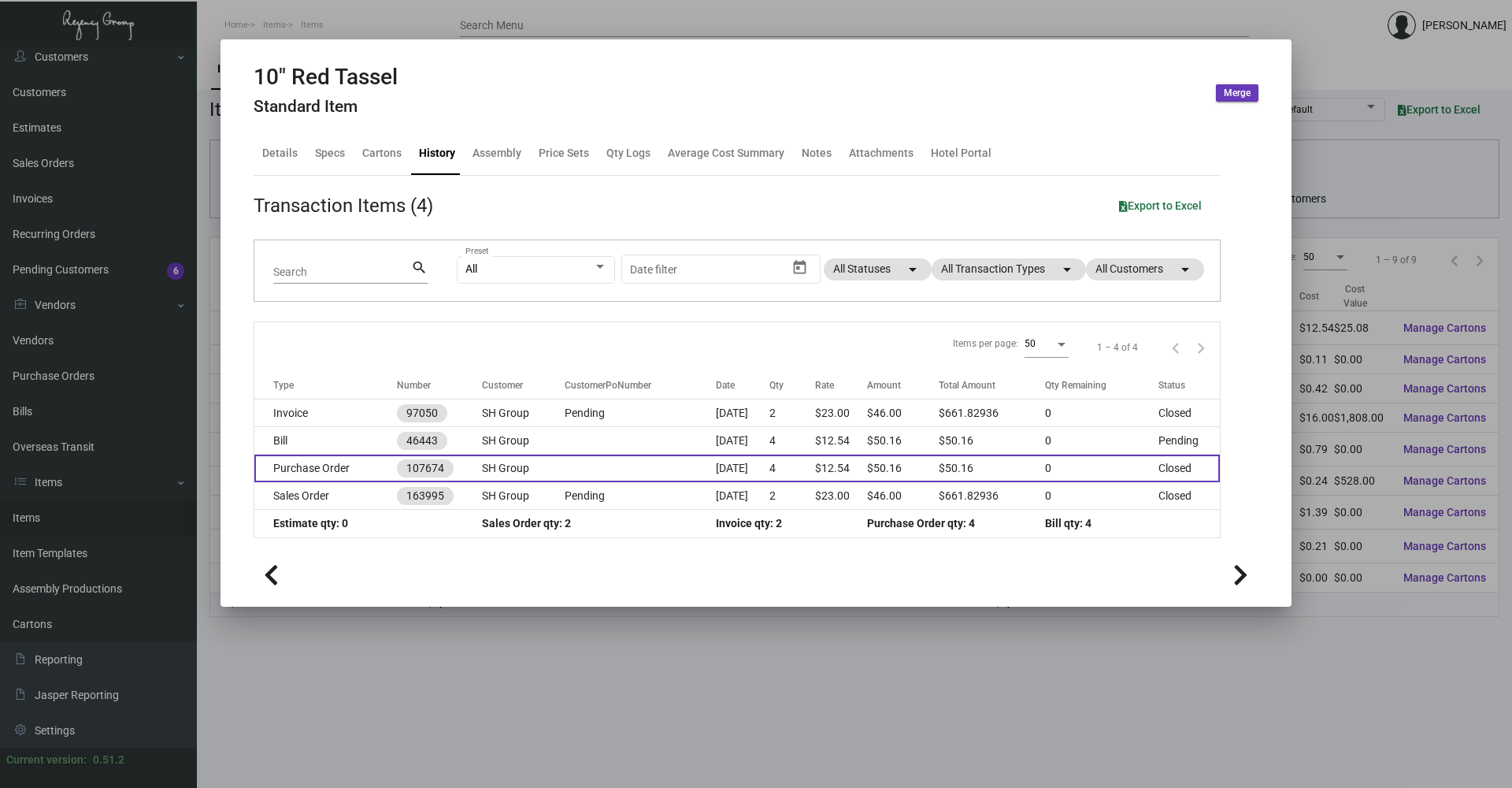
click at [363, 465] on td "Purchase Order" at bounding box center [325, 468] width 142 height 27
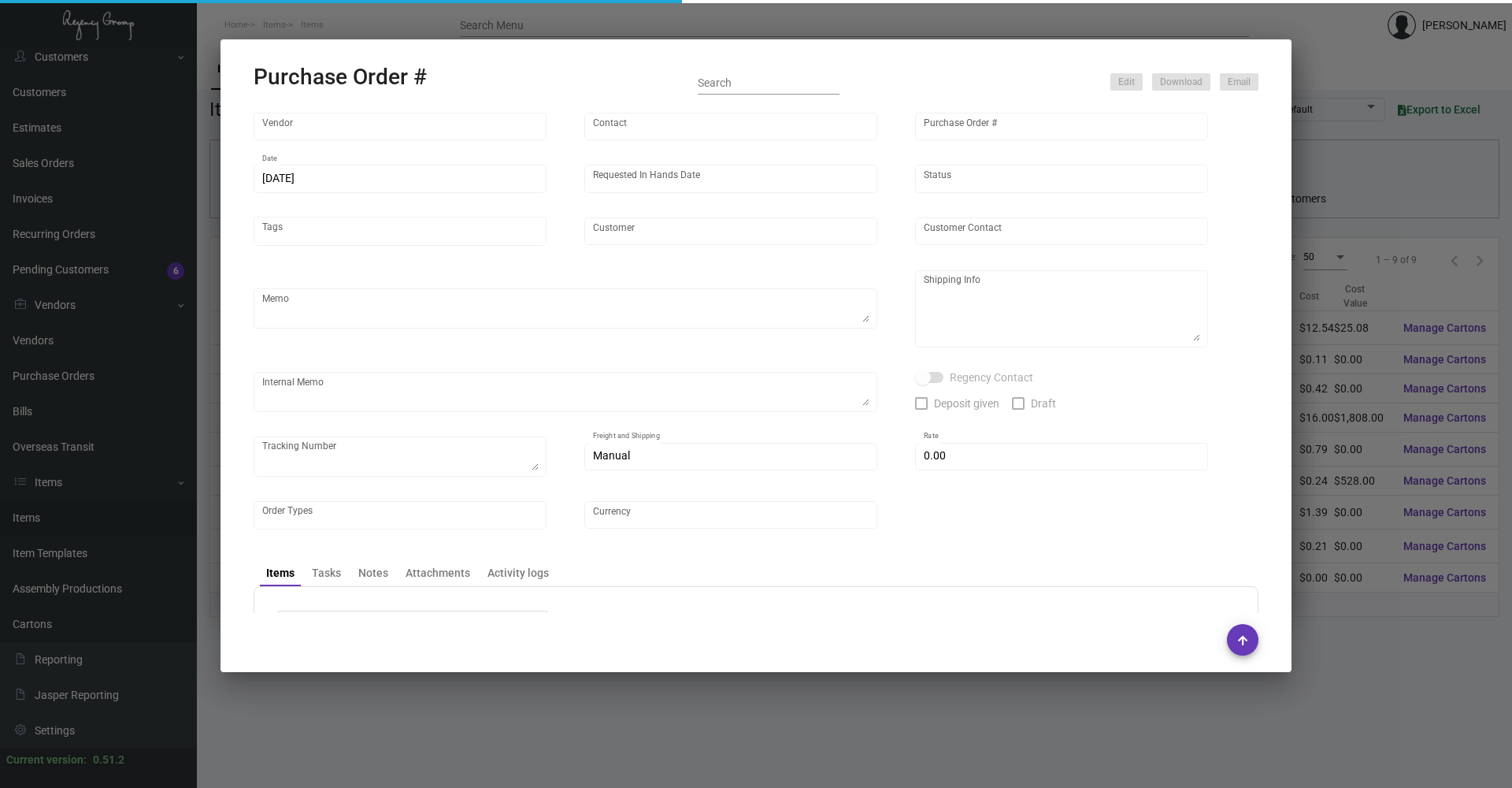
type input "Belagio Enterprises, Inc"
type input "[PERSON_NAME]"
type input "107674"
type input "[DATE]"
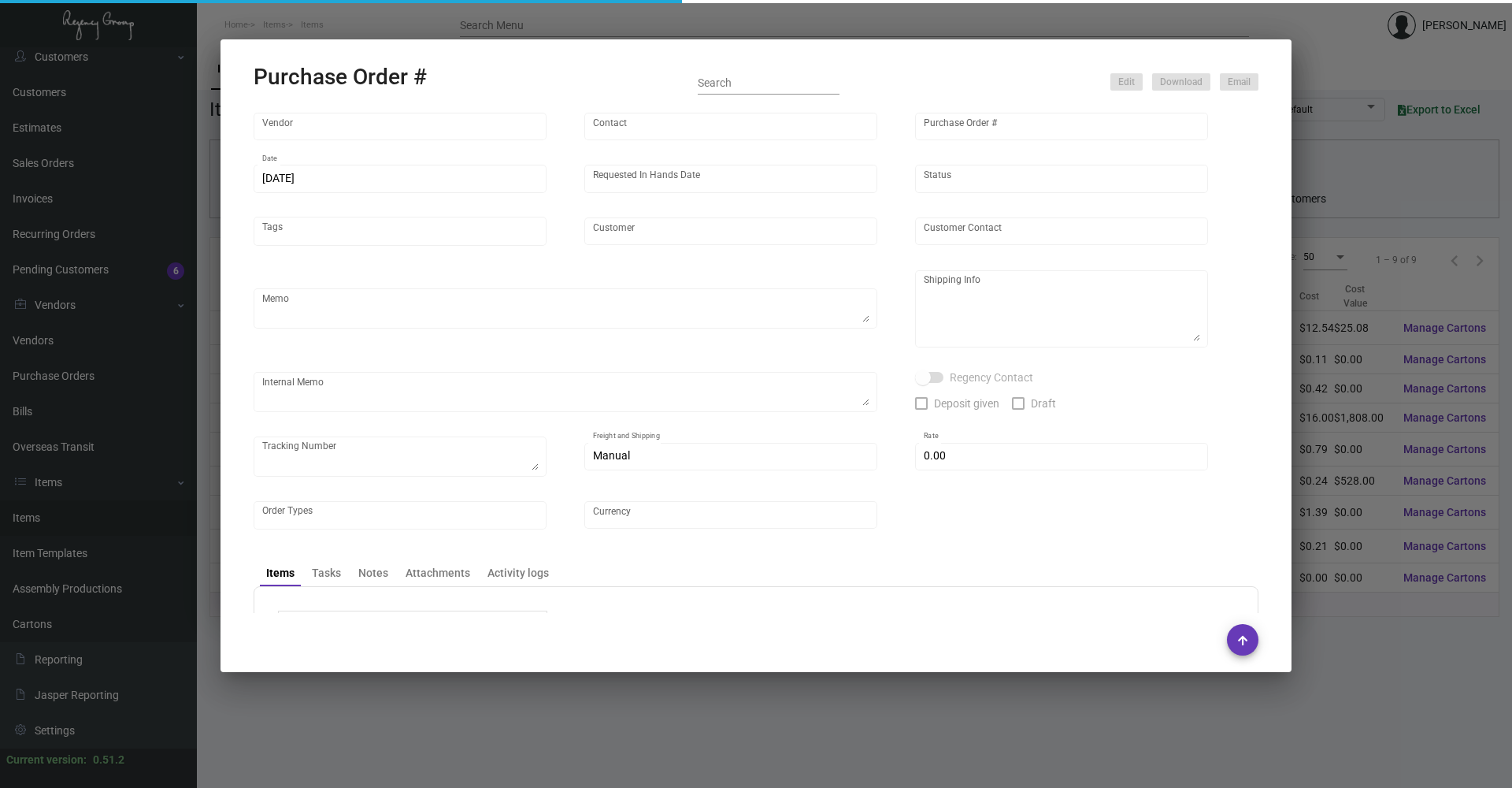
type input "SH Group"
type textarea "When ready to ship, contact: [EMAIL_ADDRESS][DOMAIN_NAME] for all shipments UPS…"
type textarea "Regency Group [GEOGRAPHIC_DATA] - [PERSON_NAME] [STREET_ADDRESS][US_STATE]"
type textarea "For Baccarat [PERSON_NAME]; shipping to NY office first. [DATE] - Package recei…"
checkbox input "true"
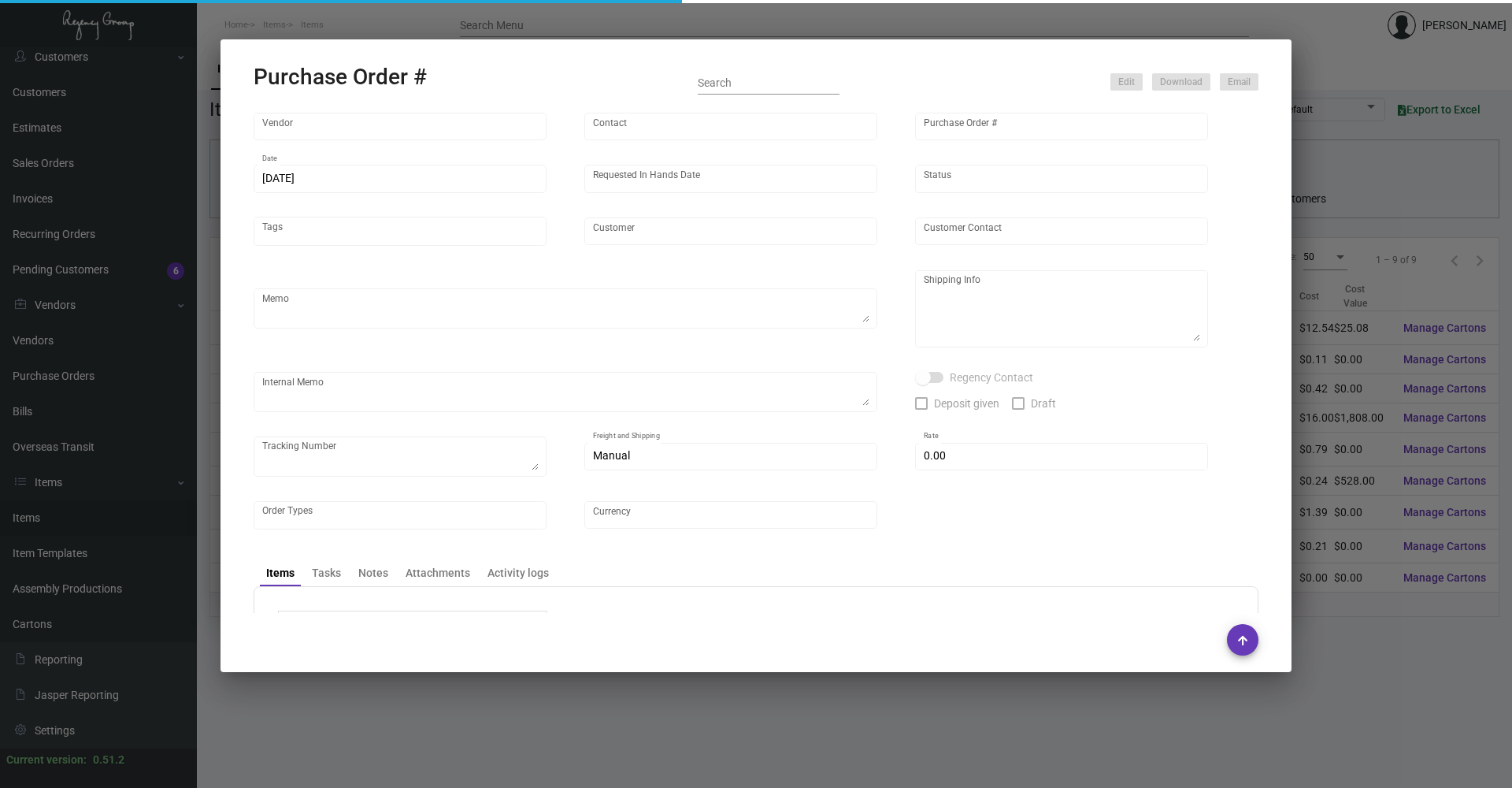
checkbox input "true"
type input "$ 0.00"
type input "United States Dollar $"
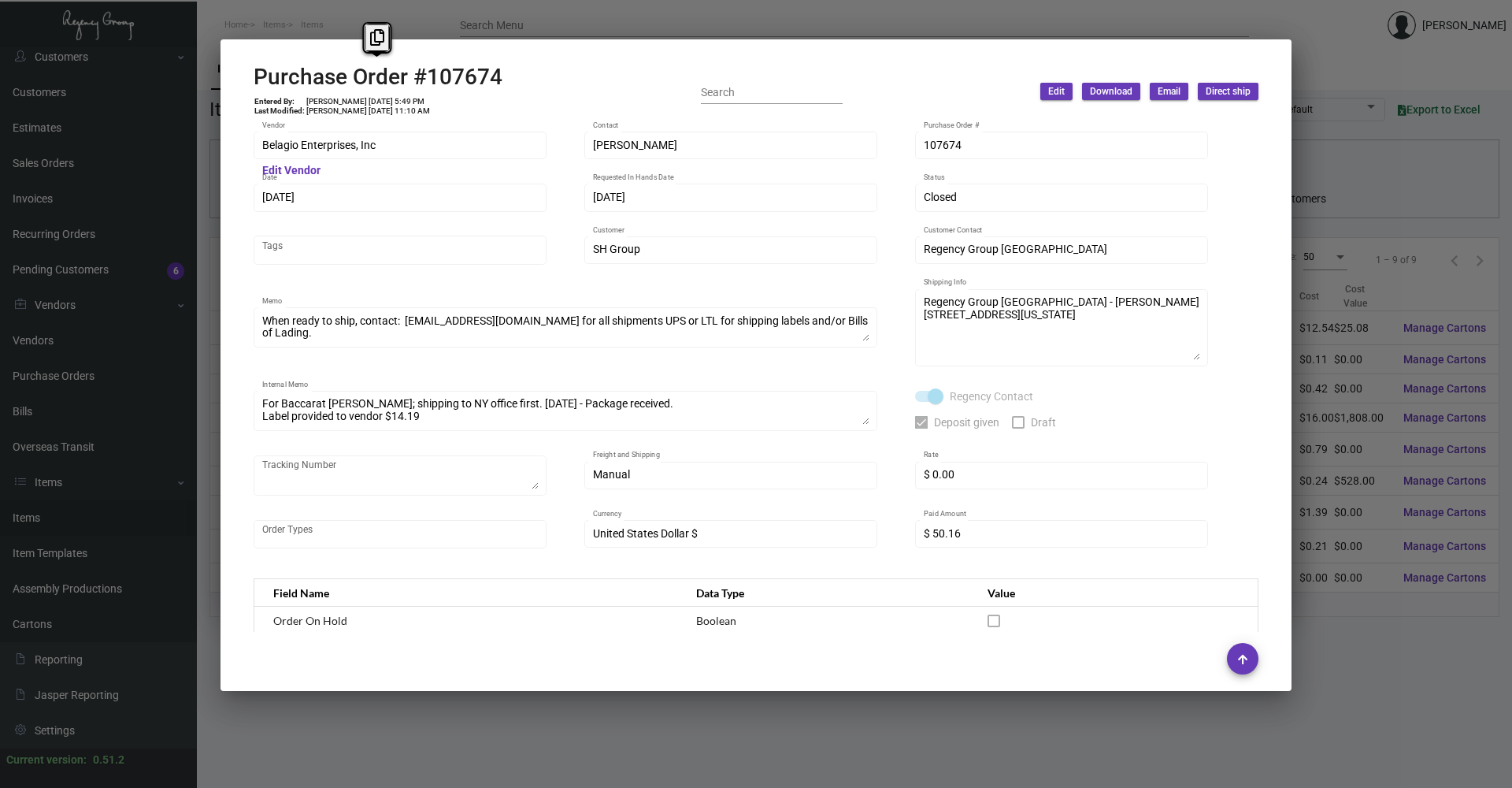
drag, startPoint x: 541, startPoint y: 81, endPoint x: 253, endPoint y: 86, distance: 288.0
click at [253, 86] on div "Purchase Order #107674 Entered By: [PERSON_NAME] [DATE] 5:49 PM Last Modified: …" at bounding box center [755, 92] width 1005 height 56
copy h2 "Purchase Order #107674"
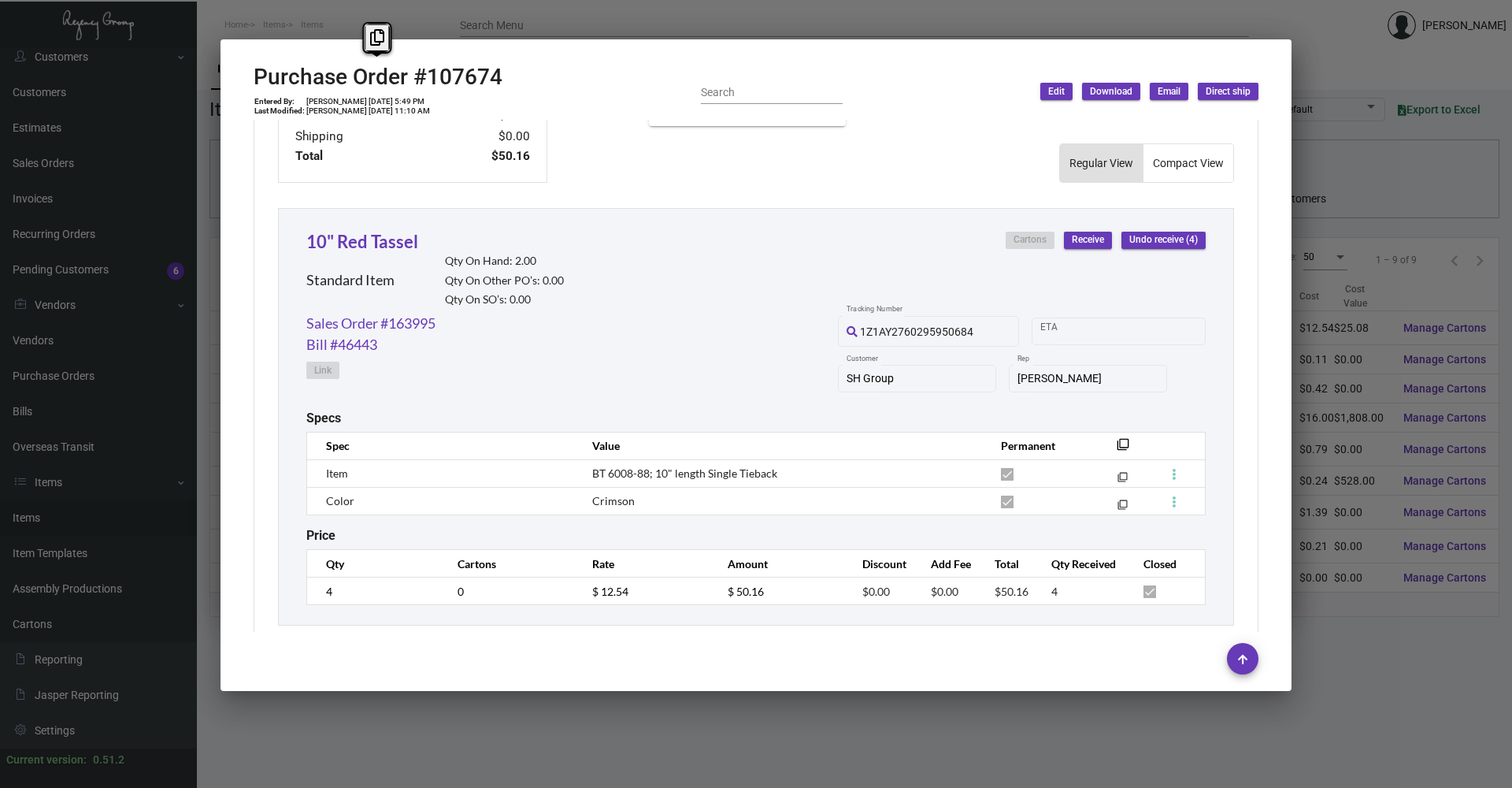
scroll to position [675, 0]
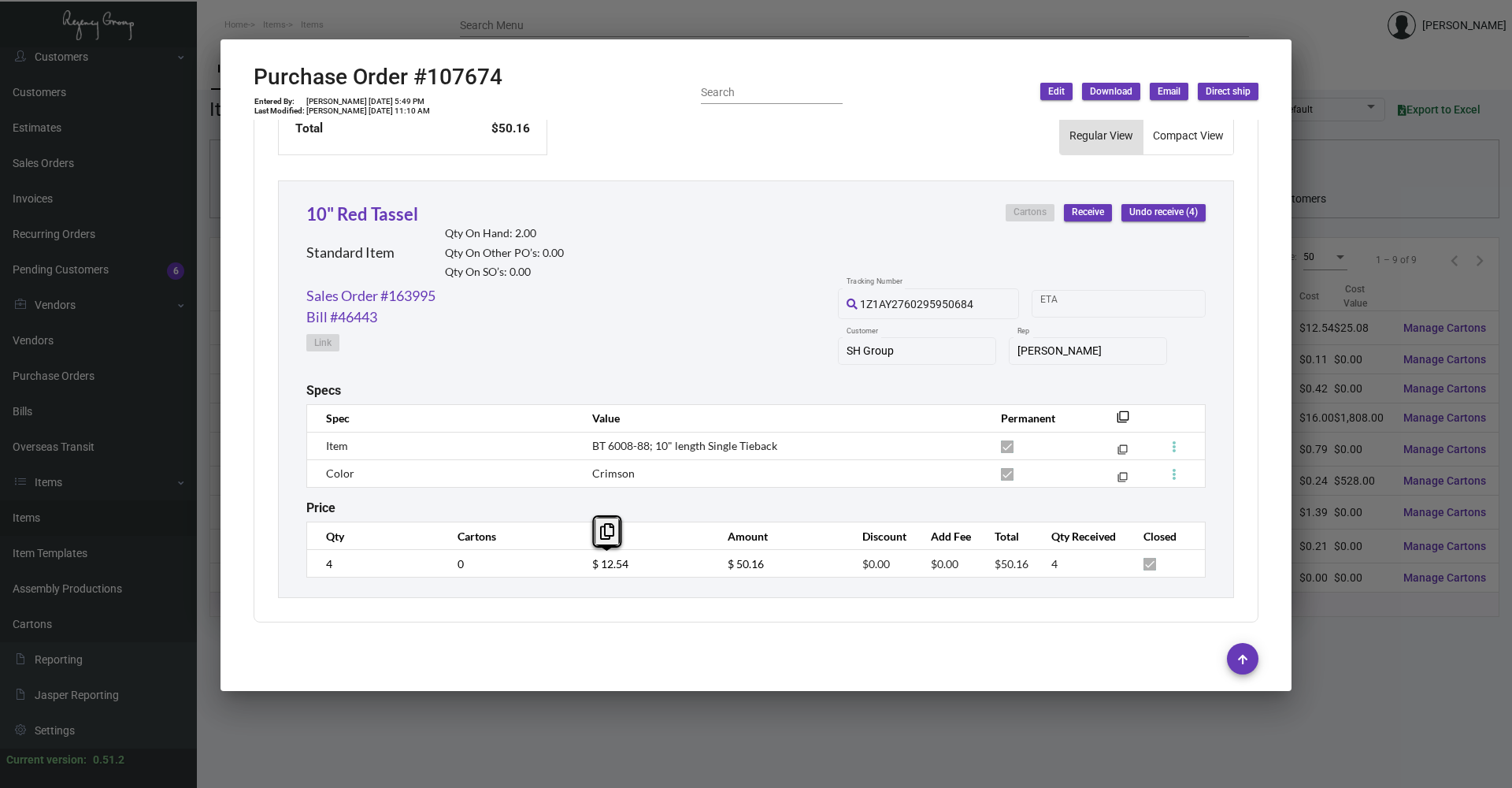
click at [570, 565] on tr "4 0 $ 12.54 $ 50.16 $0.00 $0.00 $50.16 4" at bounding box center [756, 564] width 898 height 27
click at [403, 293] on link "Sales Order #163995" at bounding box center [371, 295] width 130 height 21
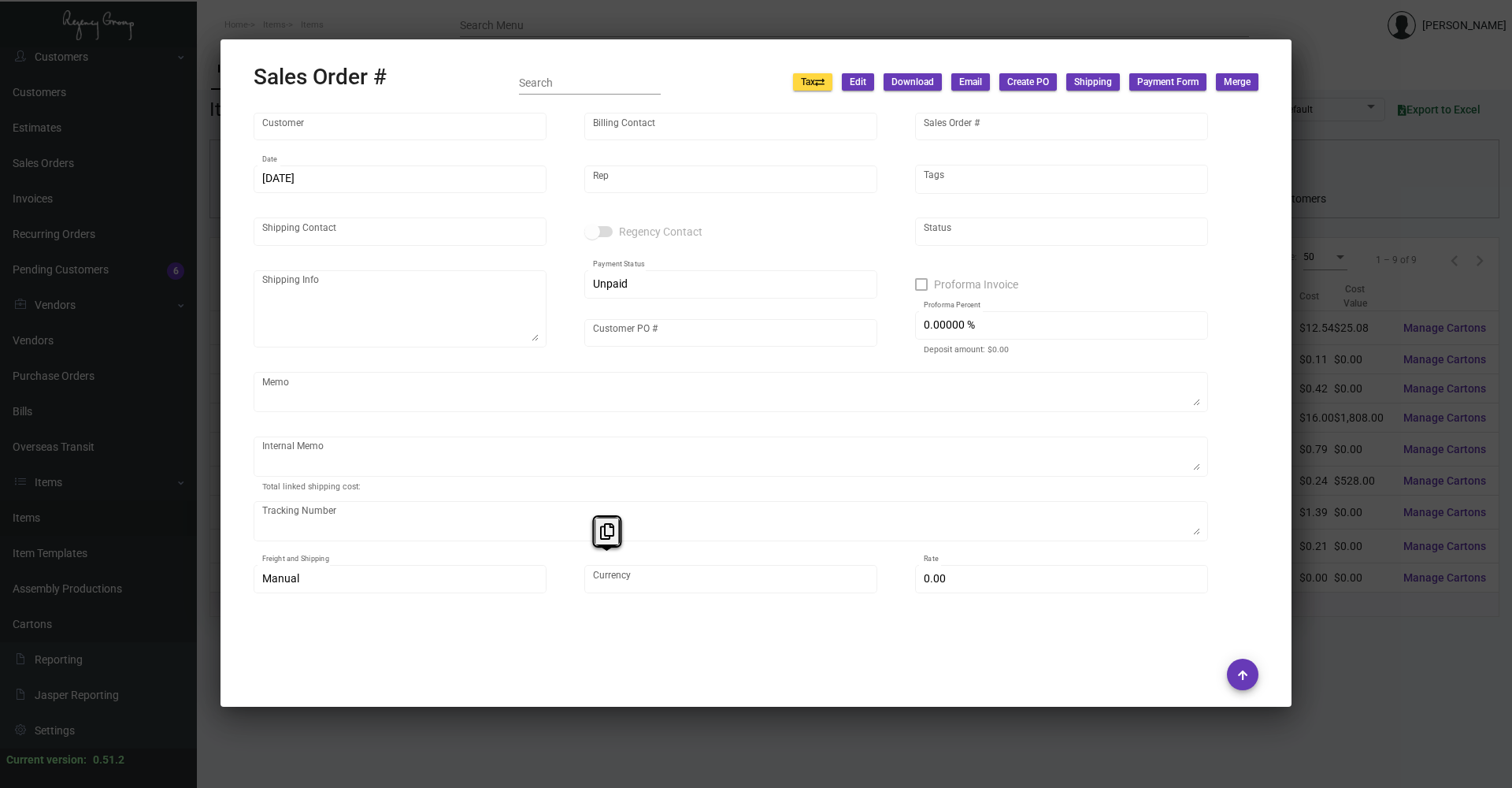
type input "SH Group"
type input "[PERSON_NAME]"
type input "163995"
type input "[DATE]"
type input "[PERSON_NAME]"
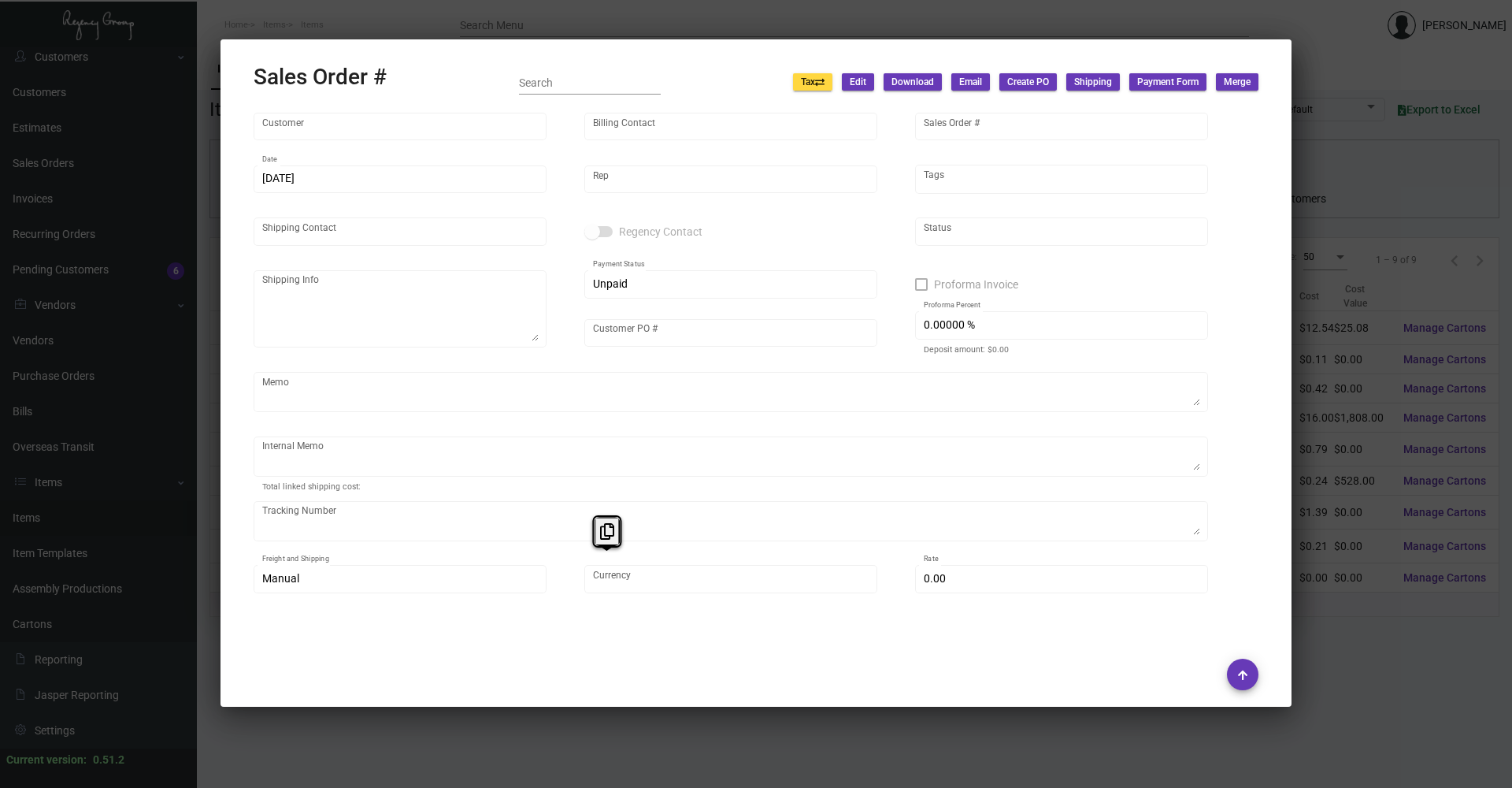
type input "Pending"
type textarea "For Baccarat [PERSON_NAME]. [DATE] - Per [PERSON_NAME], this SO can be closed."
type input "United States Dollar $"
type input "$ 349.87"
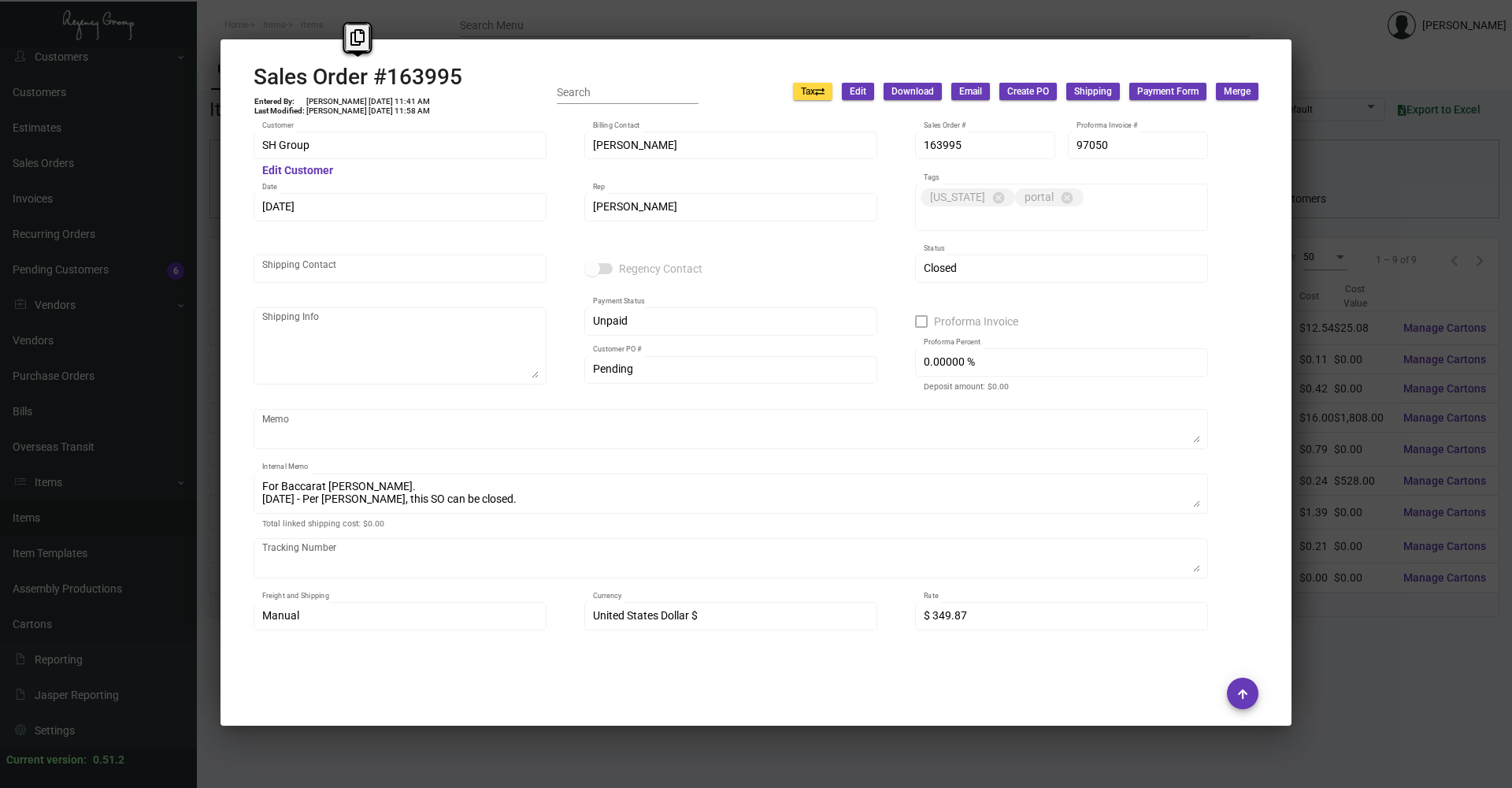
drag, startPoint x: 410, startPoint y: 78, endPoint x: 250, endPoint y: 78, distance: 160.0
click at [250, 78] on mat-dialog-container "Sales Order #163995 Entered By: [PERSON_NAME] [DATE] 11:41 AM Last Modified: [P…" at bounding box center [756, 382] width 1071 height 687
copy h2 "Sales Order #163995"
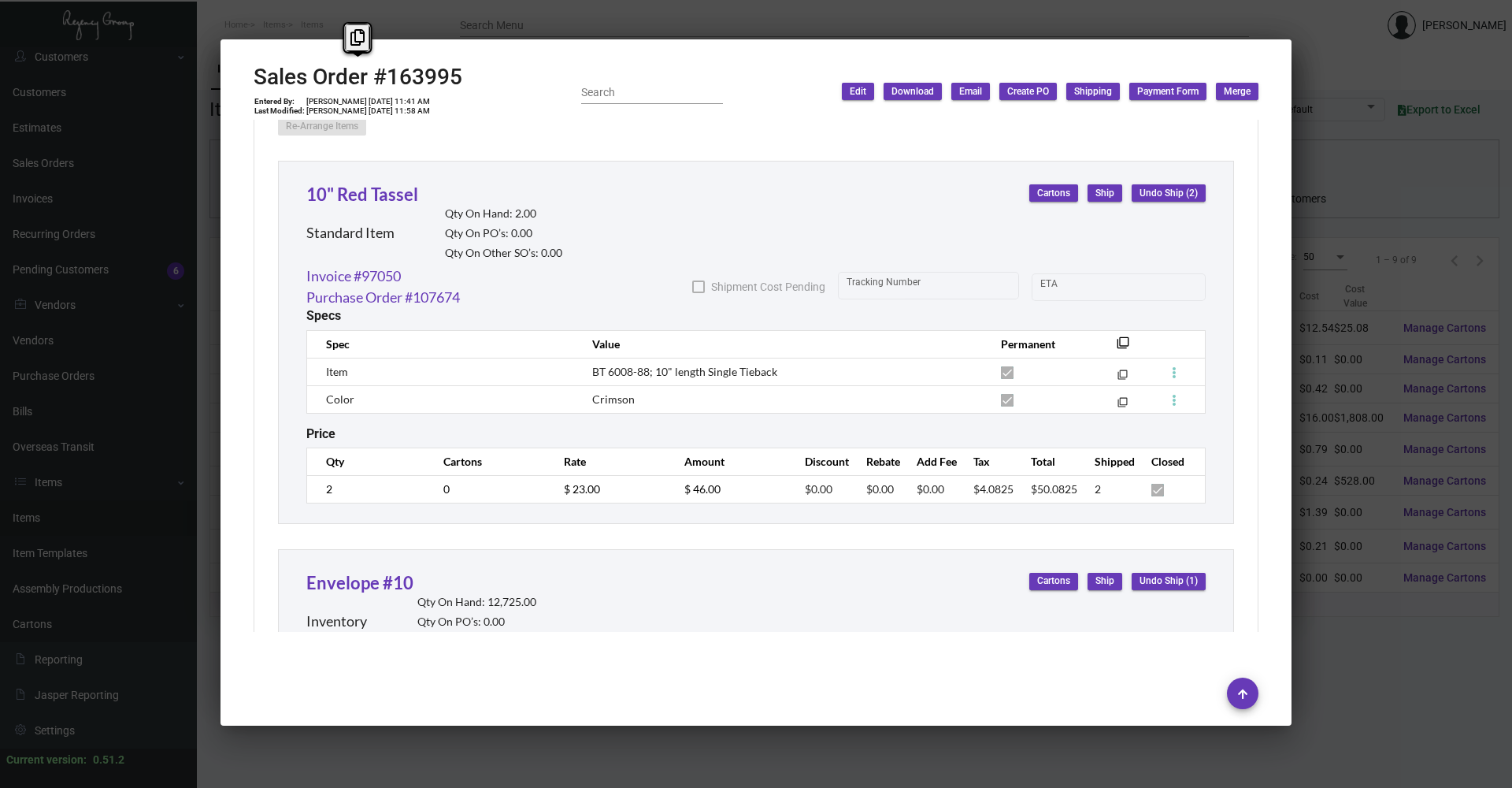
scroll to position [866, 0]
drag, startPoint x: 452, startPoint y: 485, endPoint x: 436, endPoint y: 478, distance: 17.5
click at [452, 485] on div "10" Red Tassel Standard Item Qty On Hand: 2.00 Qty On PO’s: 0.00 Qty On Other S…" at bounding box center [756, 342] width 956 height 363
click at [560, 474] on td "$ 23.00" at bounding box center [608, 488] width 120 height 27
copy td "[DATE]"
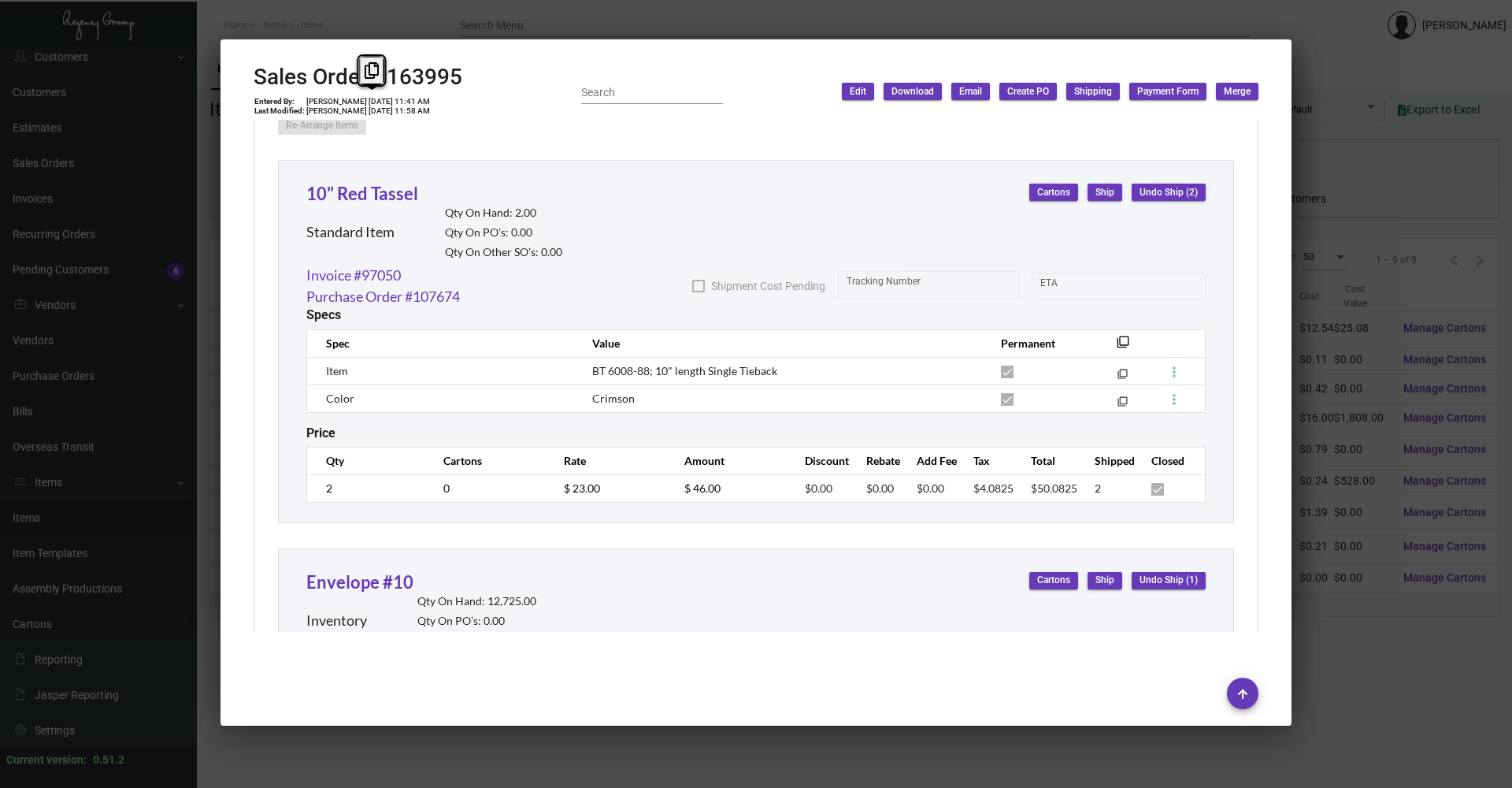
drag, startPoint x: 358, startPoint y: 100, endPoint x: 386, endPoint y: 96, distance: 28.3
click at [386, 97] on td "[PERSON_NAME] [DATE] 11:41 AM" at bounding box center [367, 101] width 125 height 9
click at [511, 24] on div at bounding box center [756, 394] width 1512 height 788
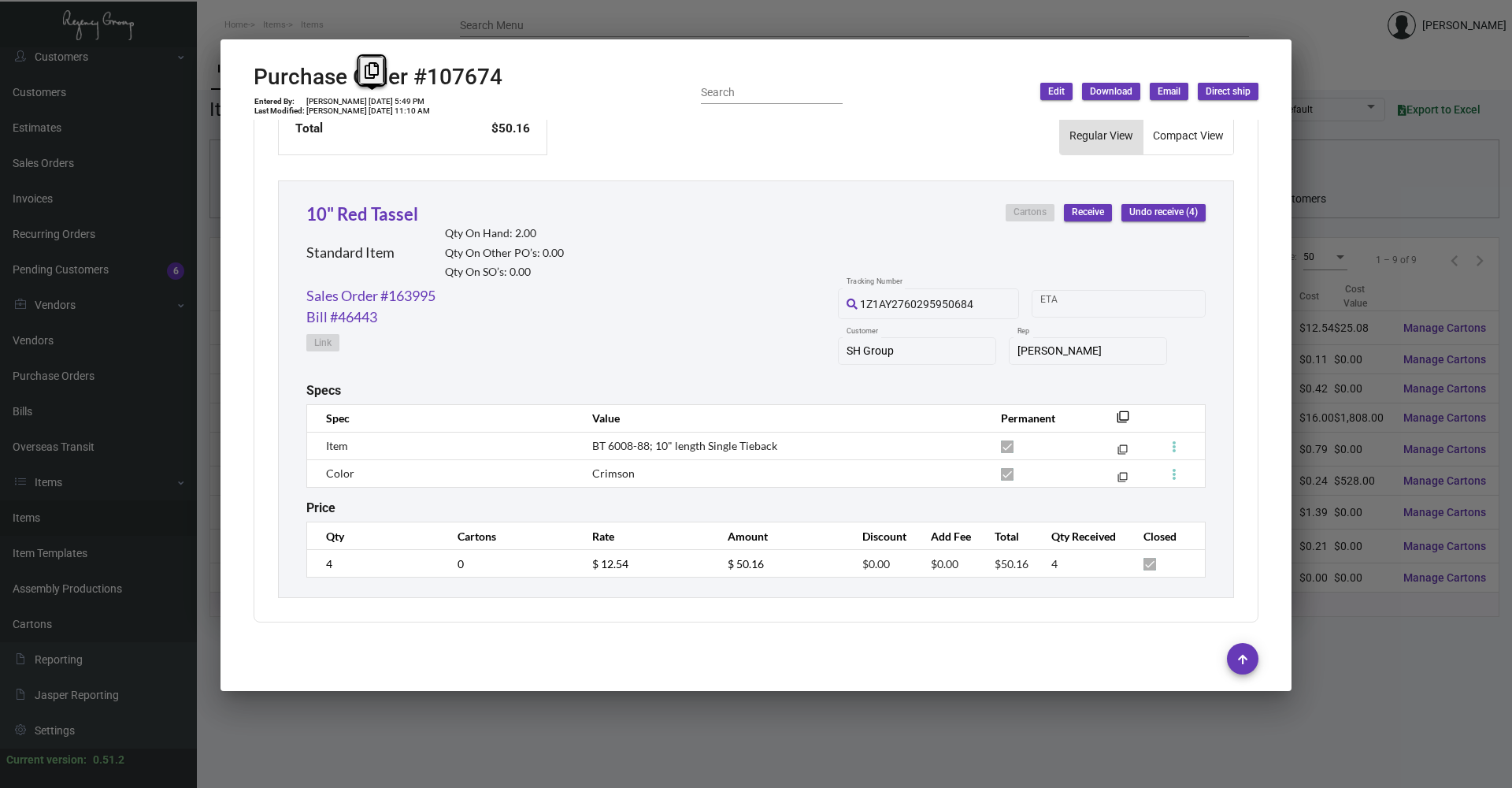
copy td "[DATE]"
drag, startPoint x: 359, startPoint y: 98, endPoint x: 386, endPoint y: 99, distance: 27.0
click at [386, 99] on td "[PERSON_NAME] [DATE] 5:49 PM" at bounding box center [367, 101] width 125 height 9
